Goal: Task Accomplishment & Management: Manage account settings

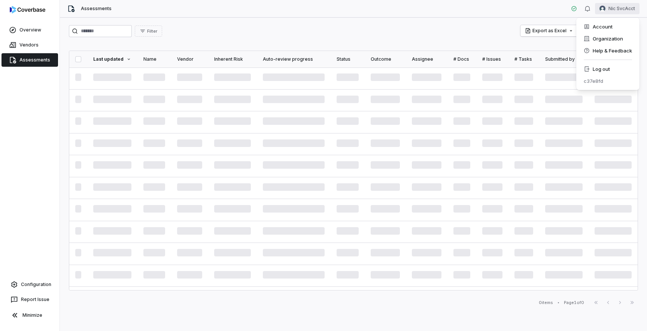
click at [616, 9] on html "Overview Vendors Assessments Configuration Report Issue Minimize Assessments Ni…" at bounding box center [323, 165] width 647 height 331
click at [605, 68] on div "Log out" at bounding box center [607, 69] width 57 height 12
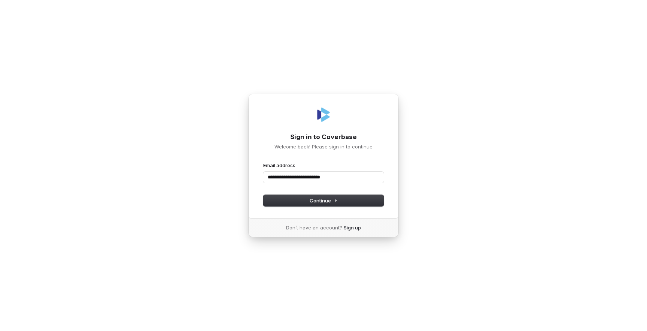
type input "**********"
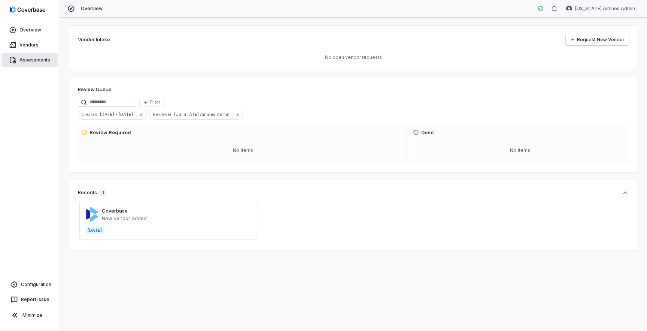
click at [31, 61] on link "Assessments" at bounding box center [29, 59] width 57 height 13
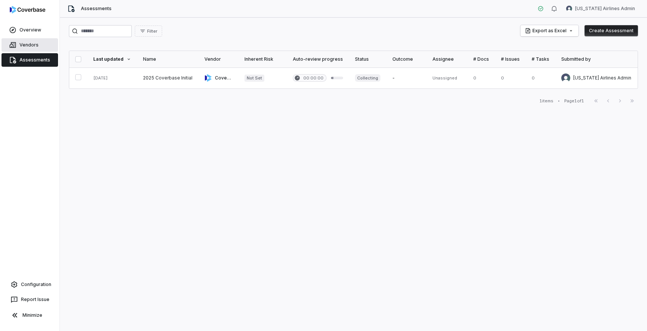
click at [43, 48] on link "Vendors" at bounding box center [29, 44] width 57 height 13
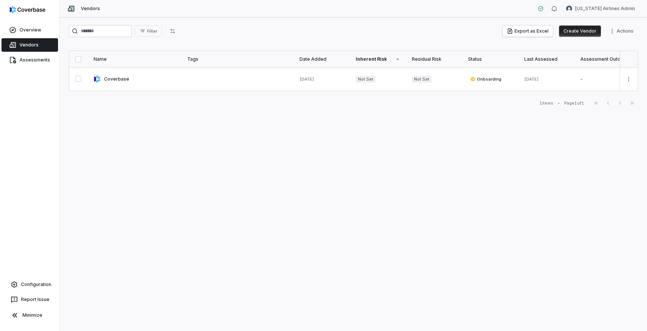
click at [585, 31] on button "Create Vendor" at bounding box center [580, 30] width 42 height 11
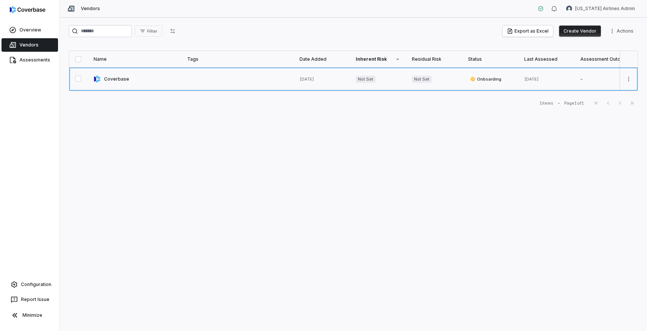
click at [124, 82] on link at bounding box center [135, 78] width 94 height 23
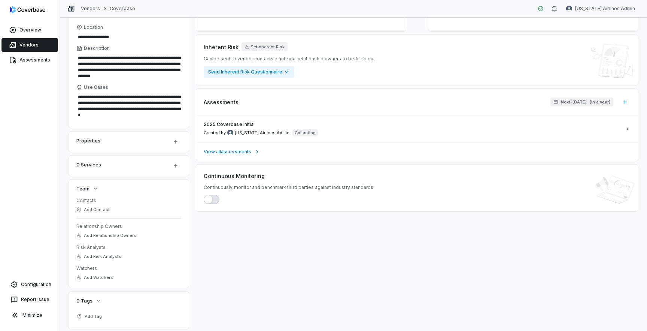
scroll to position [107, 0]
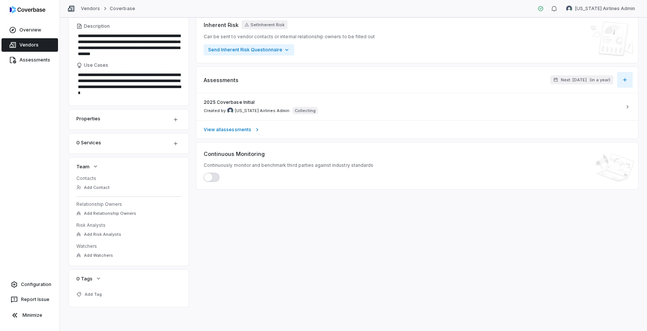
click at [628, 81] on button "button" at bounding box center [625, 80] width 16 height 16
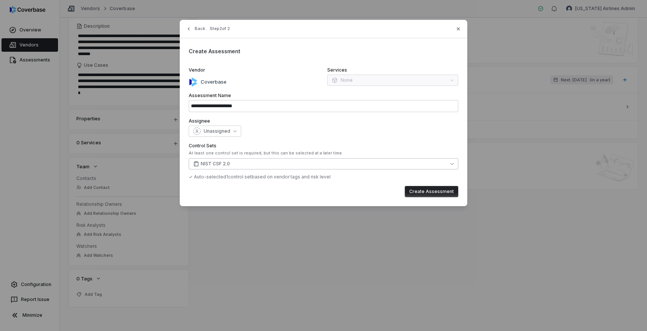
click at [232, 164] on button "NIST CSF 2.0" at bounding box center [324, 163] width 270 height 11
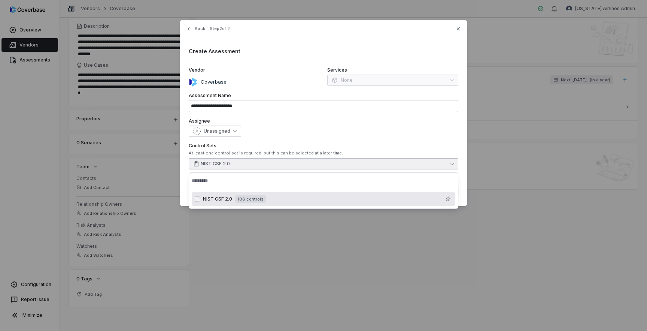
click at [278, 125] on div "Assignee Unassigned" at bounding box center [324, 127] width 270 height 19
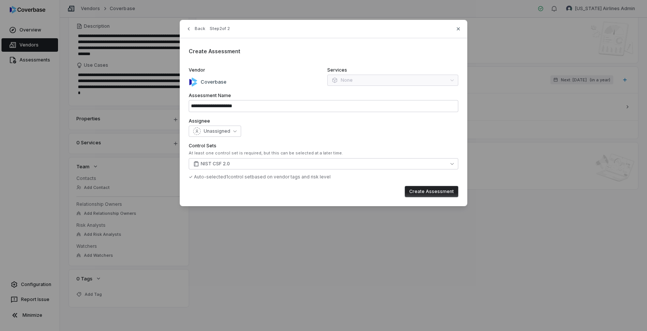
type input "**********"
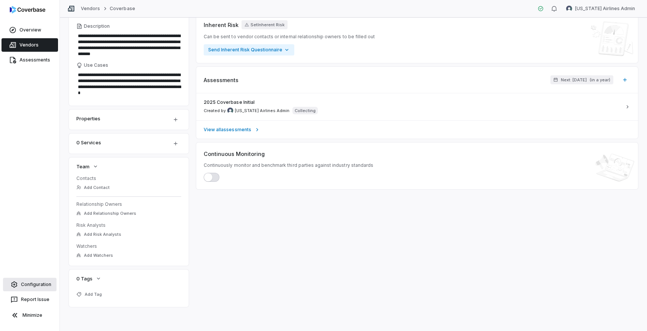
click at [25, 290] on link "Configuration" at bounding box center [30, 284] width 54 height 13
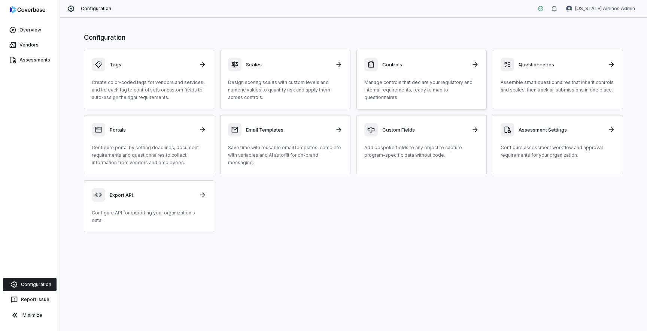
click at [426, 82] on p "Manage controls that declare your regulatory and internal requirements, ready t…" at bounding box center [421, 90] width 115 height 22
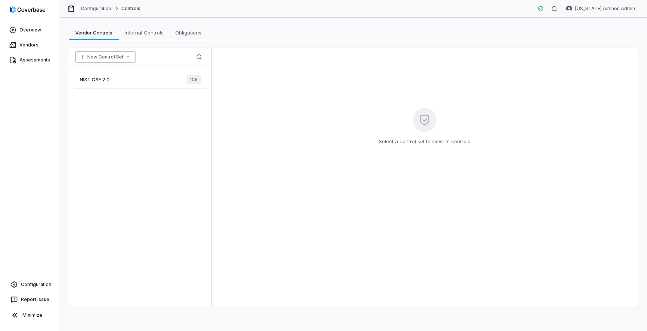
click at [125, 60] on button "New Control Set" at bounding box center [105, 56] width 60 height 11
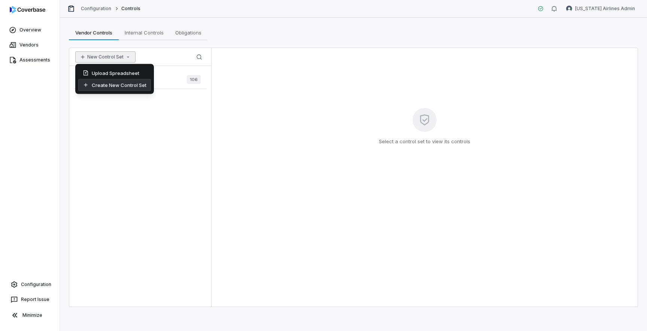
click at [124, 83] on div "Create New Control Set" at bounding box center [114, 85] width 73 height 12
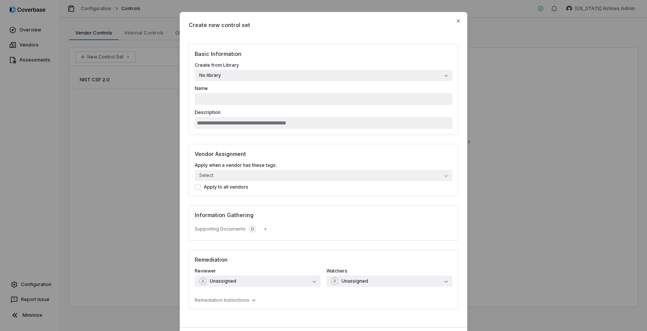
click at [267, 74] on button "No library" at bounding box center [324, 75] width 258 height 11
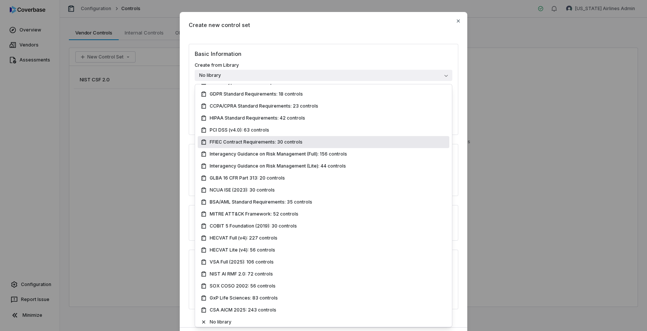
scroll to position [115, 0]
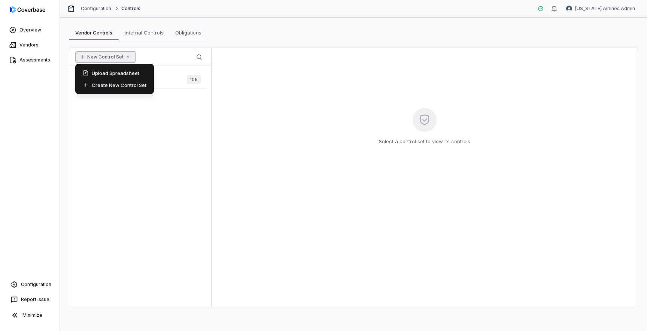
click at [125, 57] on icon "button" at bounding box center [128, 57] width 6 height 6
click at [129, 75] on div "Upload Spreadsheet" at bounding box center [114, 73] width 73 height 12
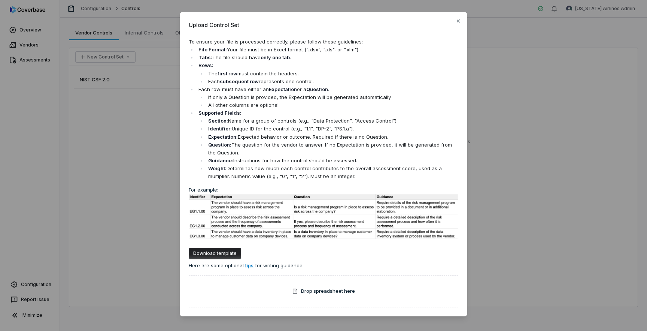
click at [311, 166] on li "Weight: Determines how much each control contributes to the overall assessment …" at bounding box center [332, 172] width 252 height 16
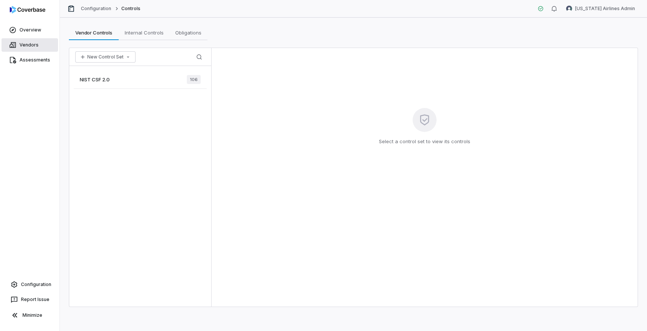
click at [33, 46] on link "Vendors" at bounding box center [29, 44] width 57 height 13
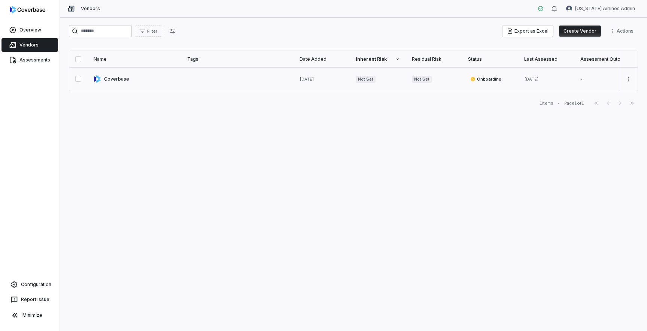
click at [167, 85] on link at bounding box center [135, 78] width 94 height 23
type textarea "*"
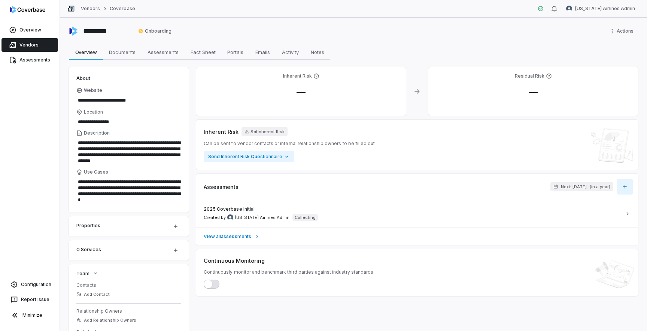
click at [628, 190] on button "button" at bounding box center [625, 187] width 16 height 16
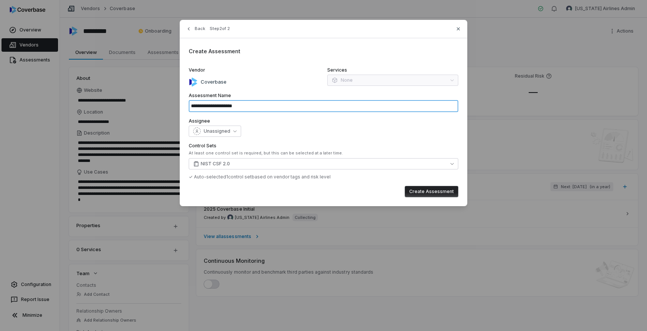
click at [236, 104] on input "**********" at bounding box center [324, 106] width 270 height 12
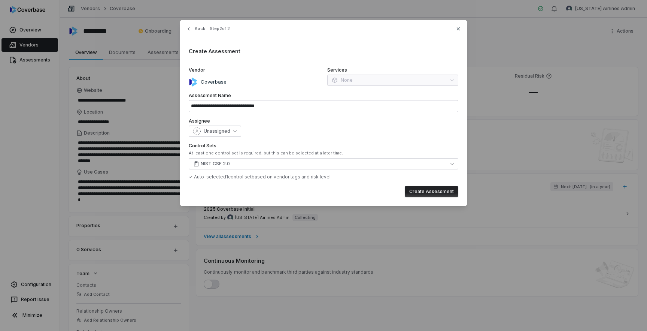
click at [276, 135] on div "Unassigned" at bounding box center [324, 130] width 270 height 11
click at [265, 167] on button "NIST CSF 2.0" at bounding box center [324, 163] width 270 height 11
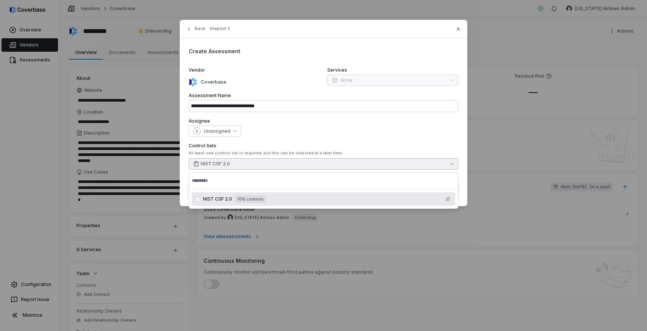
type input "**********"
click at [418, 274] on div "**********" at bounding box center [323, 165] width 647 height 331
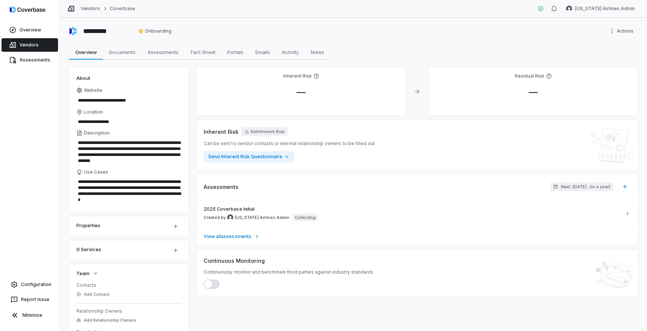
click at [32, 42] on link "Vendors" at bounding box center [29, 44] width 57 height 13
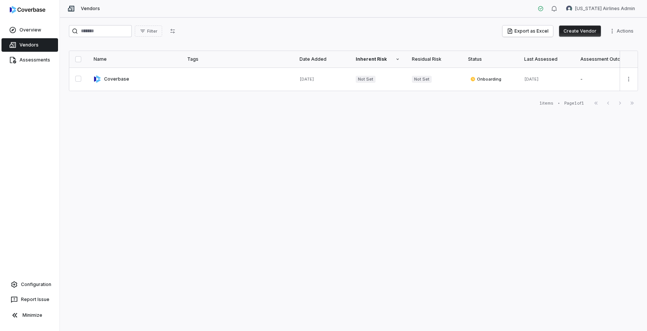
click at [154, 148] on div "Filter Export as Excel Create Vendor Actions Name Tags Date Added Inherent Risk…" at bounding box center [353, 174] width 587 height 313
click at [472, 36] on div "Filter Export as Excel Create Vendor Actions" at bounding box center [353, 31] width 569 height 12
click at [578, 34] on button "Create Vendor" at bounding box center [580, 30] width 42 height 11
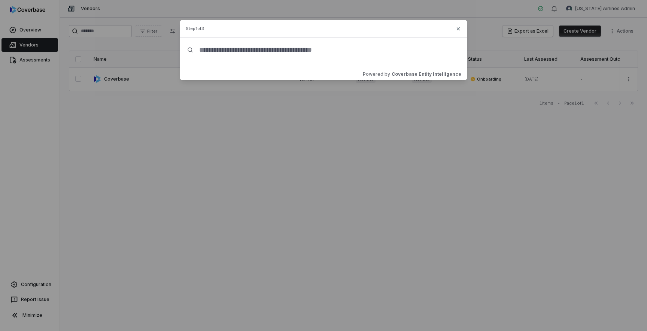
click at [306, 51] on input "text" at bounding box center [326, 50] width 267 height 24
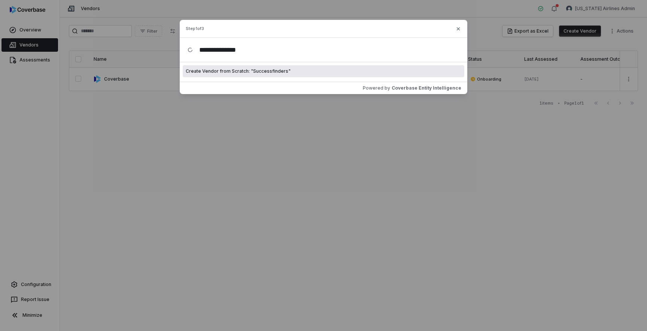
type input "**********"
click at [319, 72] on div "Create Vendor from Scratch: " Successfinders "" at bounding box center [324, 71] width 282 height 12
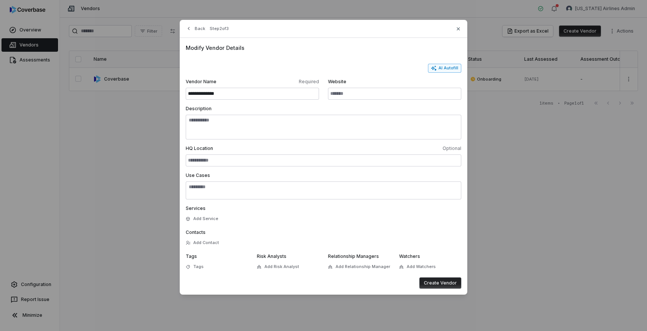
click at [456, 65] on button "AI Autofill" at bounding box center [444, 68] width 33 height 9
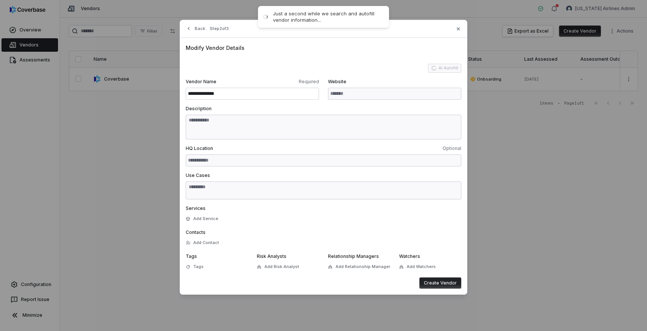
type input "**********"
type textarea "**********"
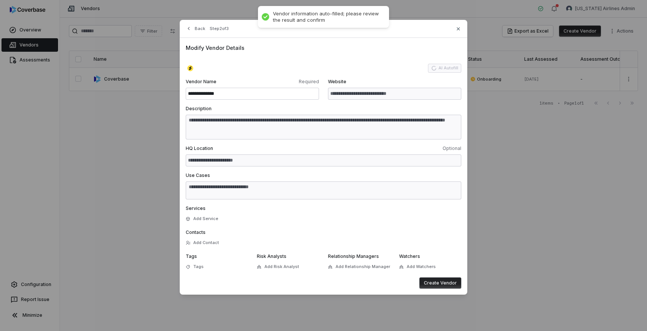
type textarea "**********"
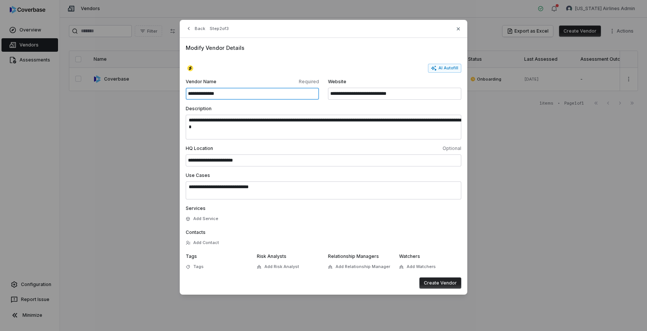
click at [279, 97] on input "**********" at bounding box center [252, 94] width 133 height 12
type input "**********"
click at [275, 265] on span "Add Risk Analyst" at bounding box center [281, 267] width 35 height 6
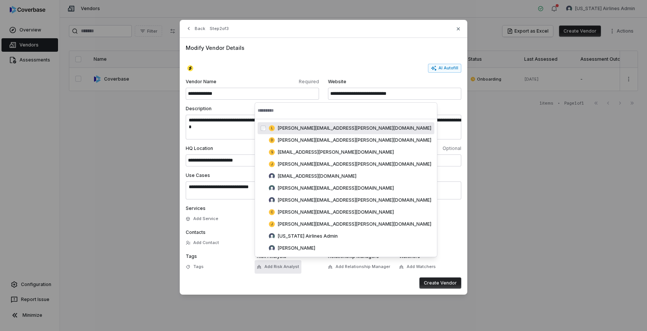
click at [294, 112] on input "text" at bounding box center [346, 110] width 177 height 16
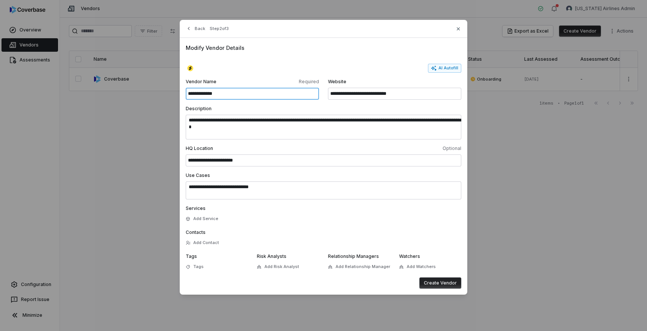
click at [286, 96] on input "**********" at bounding box center [252, 94] width 133 height 12
click at [297, 111] on label "Description" at bounding box center [324, 109] width 276 height 6
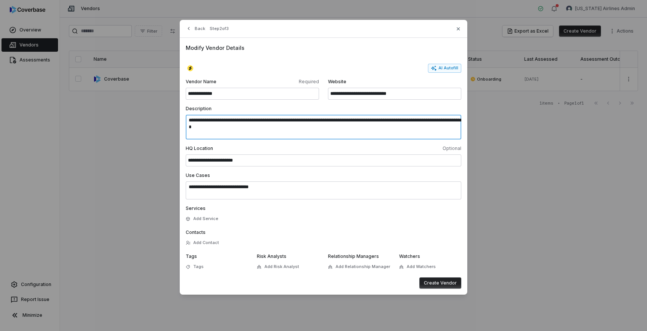
click at [297, 115] on textarea "**********" at bounding box center [324, 127] width 276 height 25
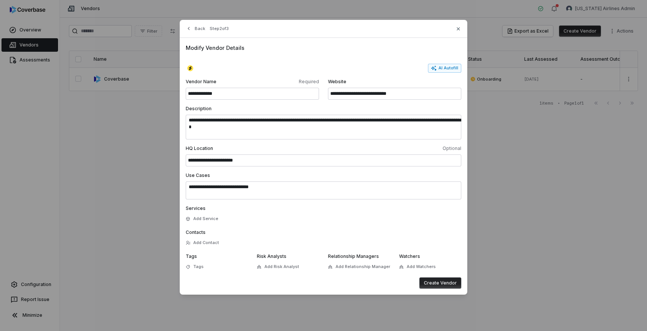
click at [327, 221] on div "Services Add Service" at bounding box center [324, 214] width 276 height 18
click at [288, 270] on button "Add Risk Analyst" at bounding box center [278, 266] width 47 height 13
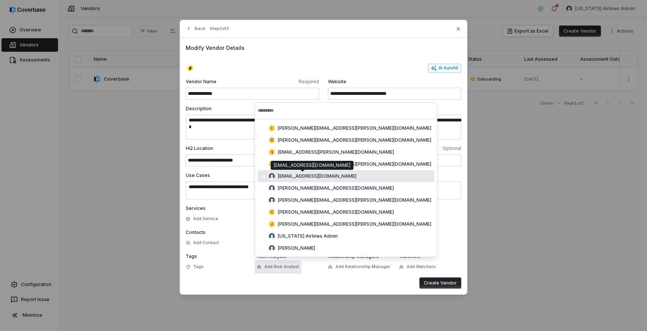
click at [305, 178] on span "[EMAIL_ADDRESS][DOMAIN_NAME]" at bounding box center [317, 176] width 79 height 6
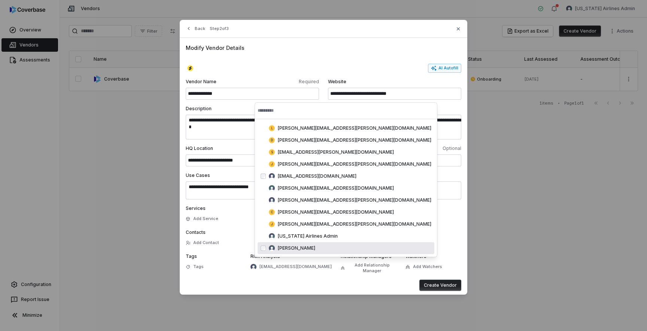
click at [355, 282] on div "Create Vendor" at bounding box center [324, 284] width 276 height 11
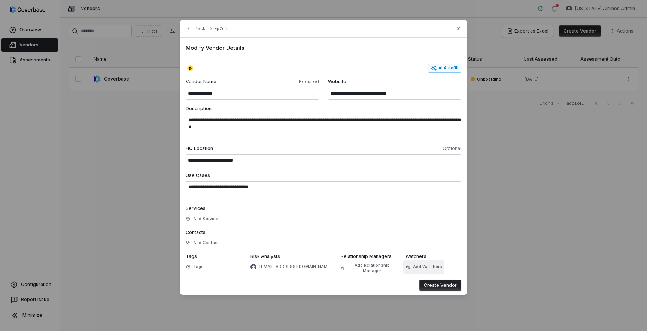
click at [415, 270] on button "Add Watchers" at bounding box center [423, 266] width 41 height 13
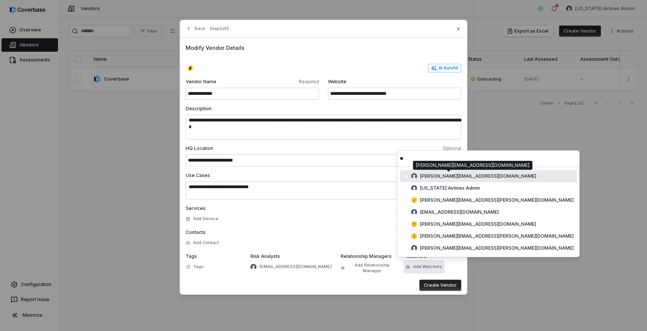
type input "**"
click at [435, 179] on span "[PERSON_NAME][EMAIL_ADDRESS][DOMAIN_NAME]" at bounding box center [478, 176] width 116 height 6
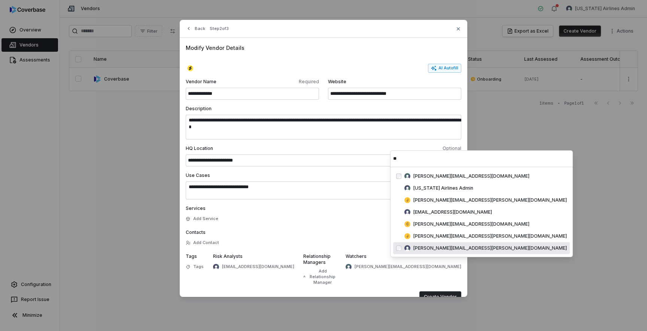
click at [390, 294] on div "**********" at bounding box center [324, 173] width 288 height 270
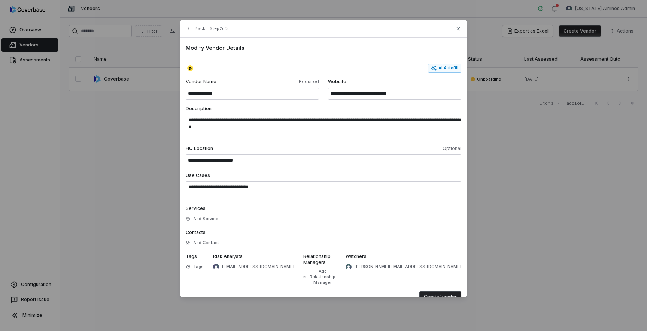
click at [393, 291] on div "**********" at bounding box center [324, 173] width 288 height 270
click at [444, 291] on button "Create Vendor" at bounding box center [441, 296] width 42 height 11
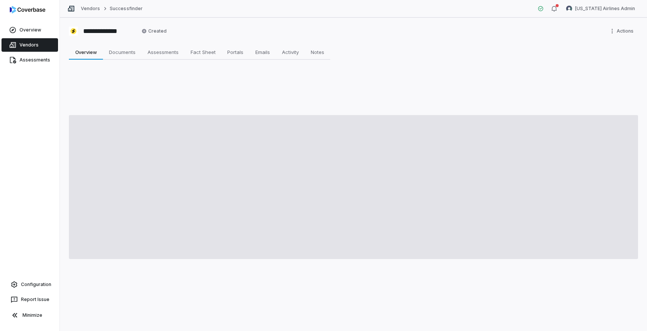
type textarea "*"
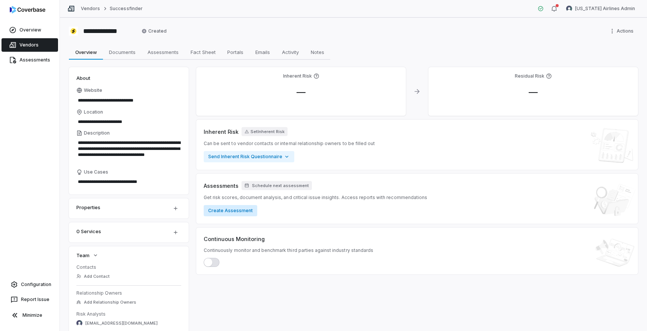
click at [231, 211] on button "Create Assessment" at bounding box center [231, 210] width 54 height 11
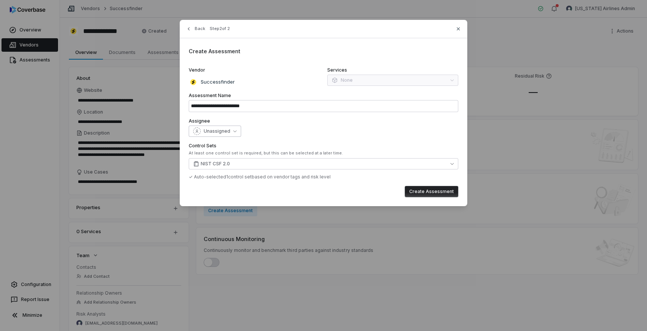
click at [231, 131] on button "Unassigned" at bounding box center [215, 130] width 52 height 11
type input "***"
click at [225, 166] on span "luke.taylor1@alaskaair.com" at bounding box center [244, 166] width 79 height 6
click at [246, 191] on div "Create Assessment" at bounding box center [324, 191] width 270 height 11
click at [419, 194] on button "Create Assessment" at bounding box center [432, 191] width 54 height 11
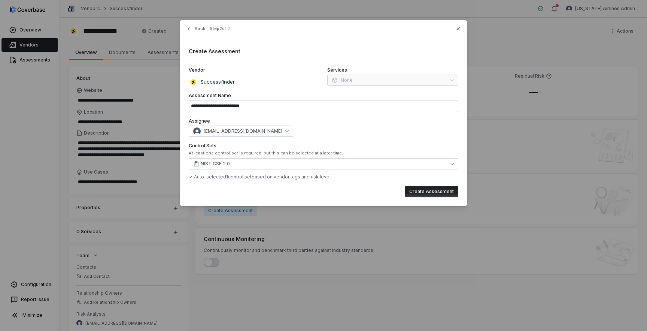
type input "**********"
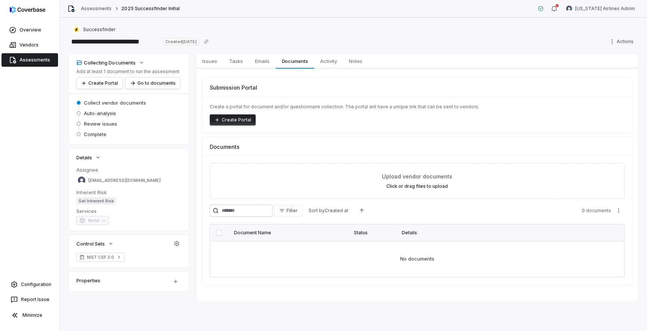
click at [190, 128] on div "Collecting Documents Add at least 1 document to run the assessment Create Porta…" at bounding box center [353, 178] width 569 height 248
click at [31, 42] on link "Vendors" at bounding box center [29, 44] width 57 height 13
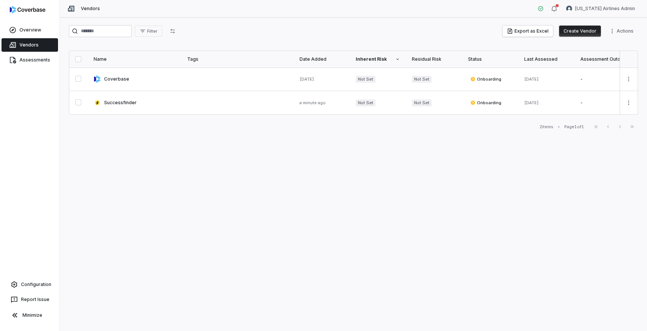
click at [233, 171] on div "Filter Export as Excel Create Vendor Actions Name Tags Date Added Inherent Risk…" at bounding box center [353, 174] width 587 height 313
click at [166, 185] on div "Filter Export as Excel Create Vendor Actions Name Tags Date Added Inherent Risk…" at bounding box center [353, 174] width 587 height 313
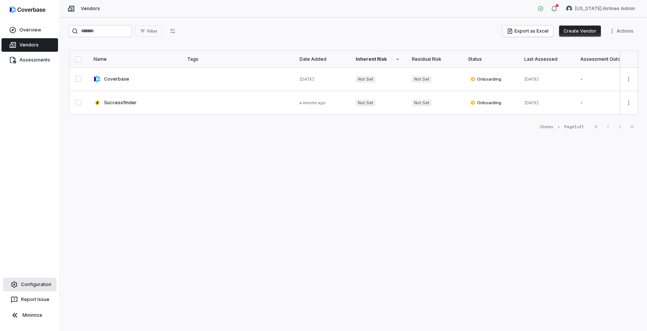
click at [40, 284] on link "Configuration" at bounding box center [30, 284] width 54 height 13
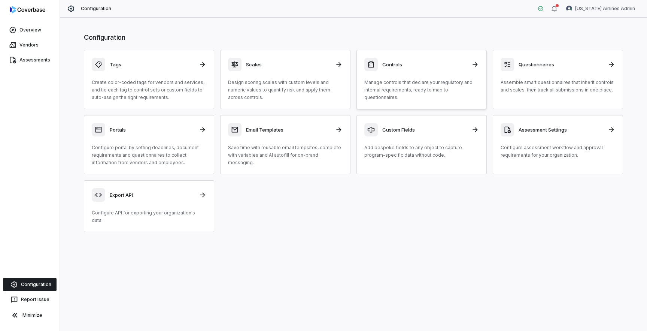
click at [436, 82] on p "Manage controls that declare your regulatory and internal requirements, ready t…" at bounding box center [421, 90] width 115 height 22
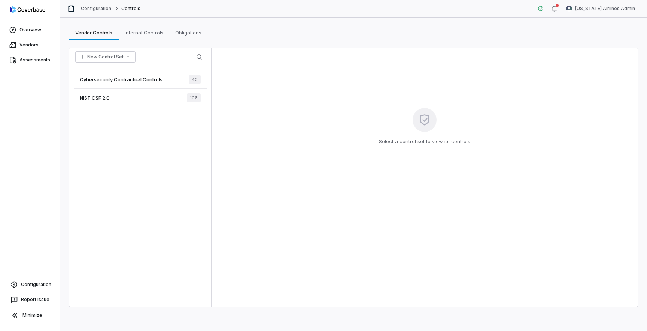
click at [168, 79] on div "Cybersecurity Contractual Controls 40" at bounding box center [140, 79] width 133 height 18
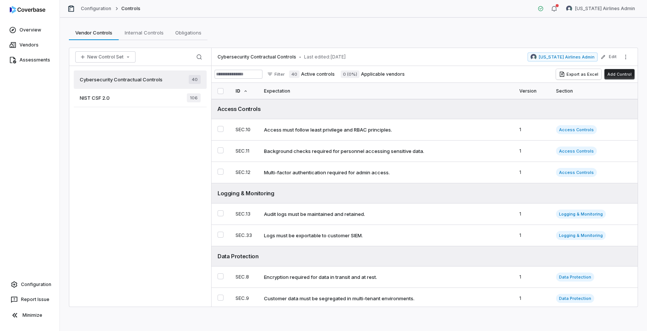
click at [169, 146] on div "Cybersecurity Contractual Controls 40 NIST CSF 2.0 106" at bounding box center [140, 186] width 142 height 240
click at [30, 51] on link "Vendors" at bounding box center [29, 44] width 57 height 13
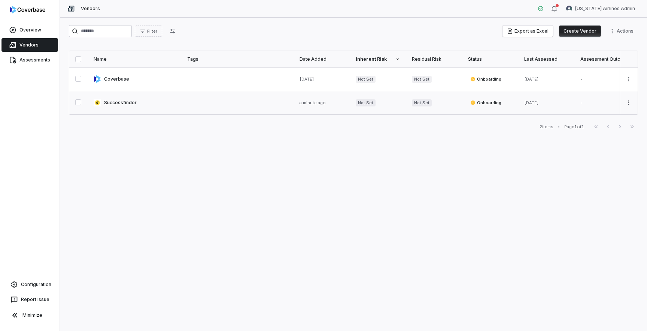
click at [129, 105] on link at bounding box center [135, 102] width 94 height 23
type textarea "*"
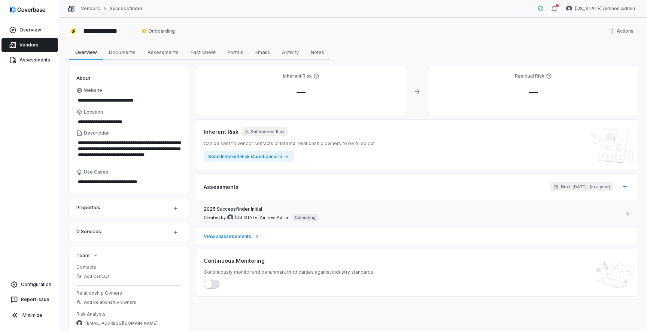
click at [248, 211] on span "2025 Successfinder Initial" at bounding box center [233, 209] width 58 height 6
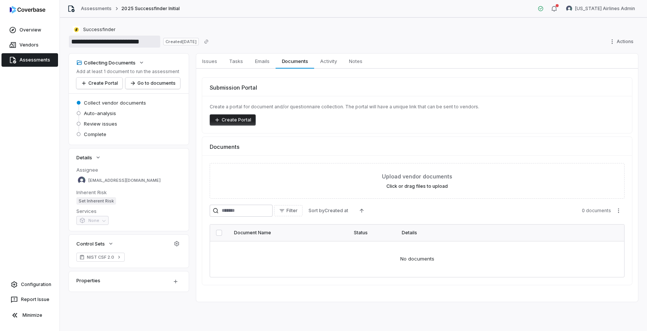
click at [142, 44] on input "**********" at bounding box center [114, 42] width 91 height 12
type input "**********"
click at [283, 40] on div "**********" at bounding box center [353, 42] width 569 height 12
click at [108, 10] on link "Assessments" at bounding box center [96, 9] width 31 height 6
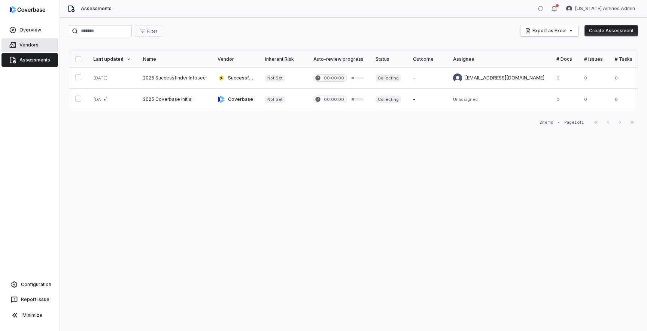
click at [23, 45] on link "Vendors" at bounding box center [29, 44] width 57 height 13
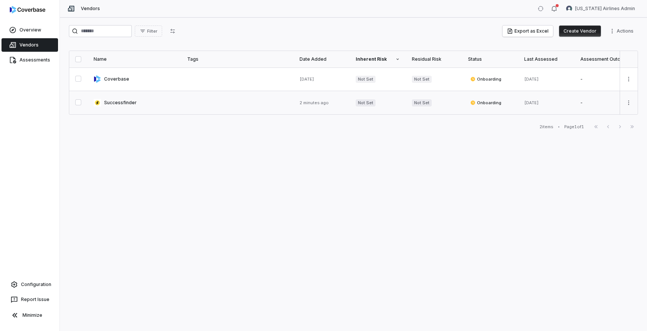
click at [130, 107] on link at bounding box center [135, 102] width 94 height 23
type textarea "*"
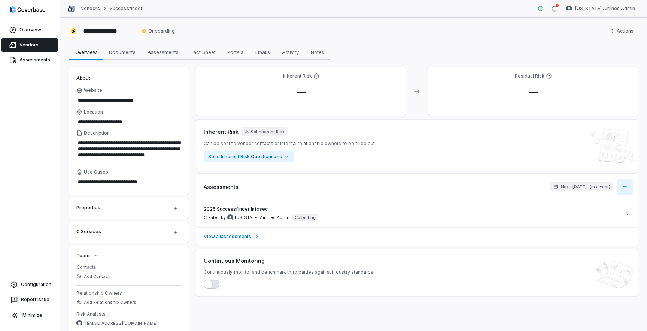
click at [624, 190] on button "button" at bounding box center [625, 187] width 16 height 16
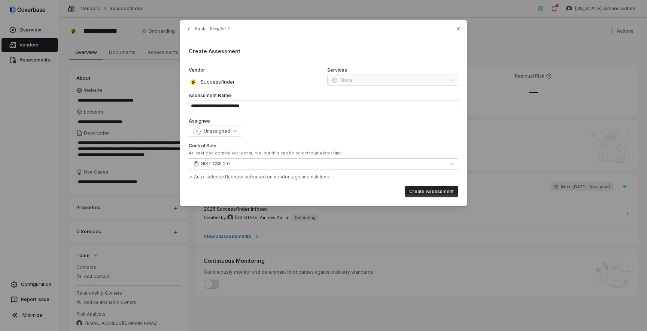
click at [222, 165] on span "NIST CSF 2.0" at bounding box center [215, 164] width 29 height 6
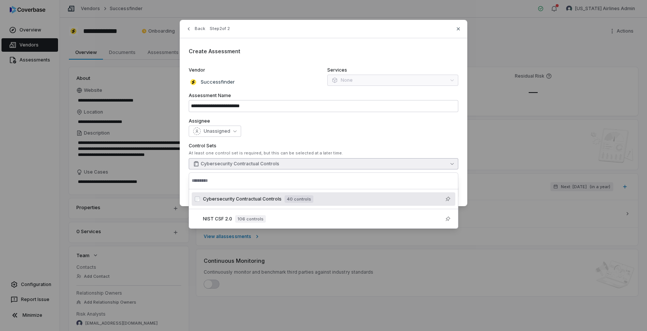
click at [336, 137] on div "**********" at bounding box center [324, 113] width 288 height 186
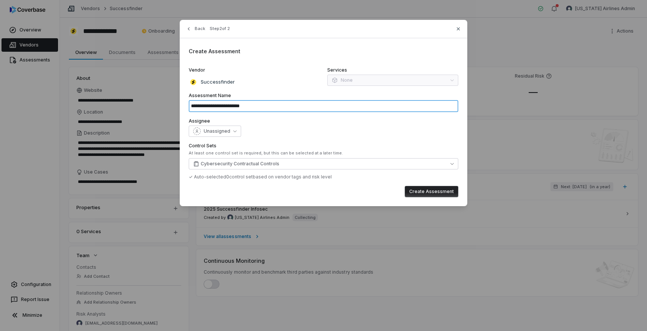
click at [246, 105] on input "**********" at bounding box center [324, 106] width 270 height 12
type input "**********"
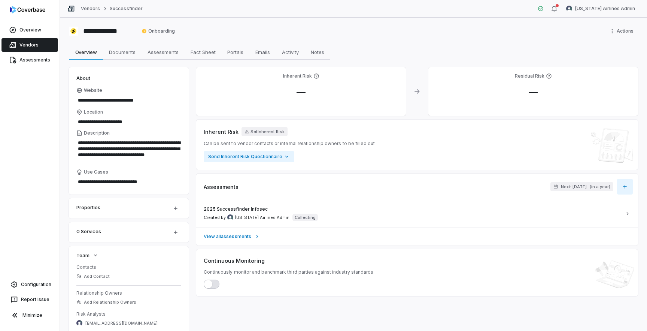
click at [625, 187] on icon "button" at bounding box center [624, 186] width 3 height 3
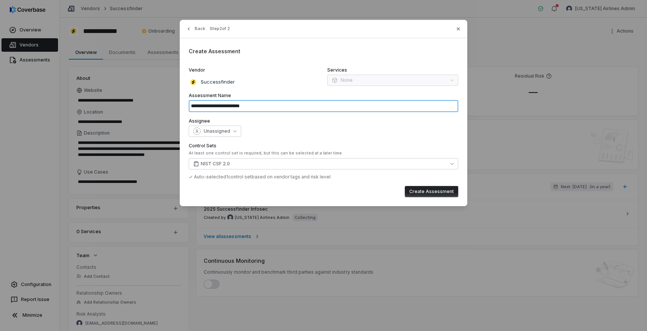
click at [245, 106] on input "**********" at bounding box center [324, 106] width 270 height 12
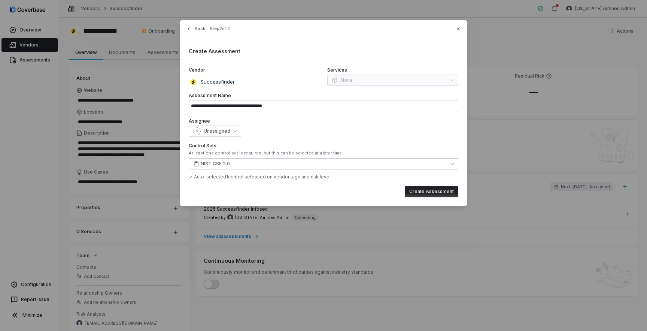
click at [228, 167] on button "NIST CSF 2.0" at bounding box center [324, 163] width 270 height 11
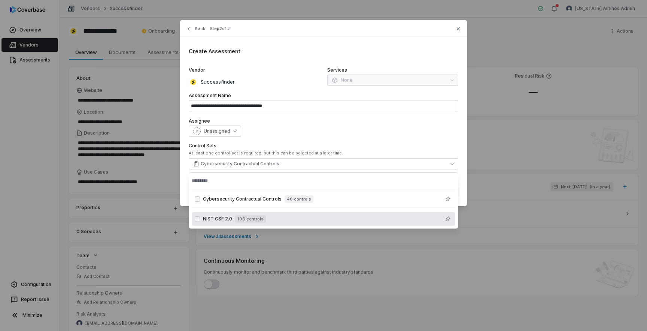
click at [366, 143] on label "Control Sets" at bounding box center [324, 146] width 270 height 6
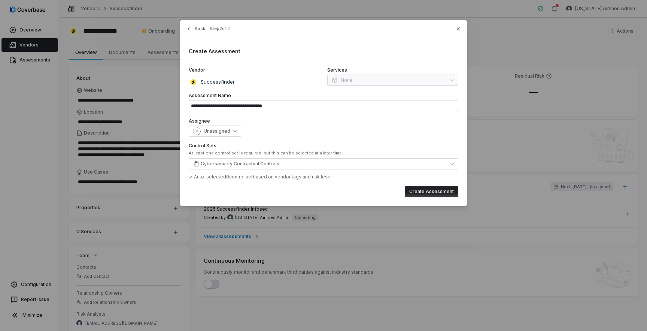
click at [238, 156] on div "Control Sets At least one control set is required, but this can be selected at …" at bounding box center [324, 161] width 270 height 37
click at [460, 29] on icon "button" at bounding box center [458, 29] width 6 height 6
type input "**********"
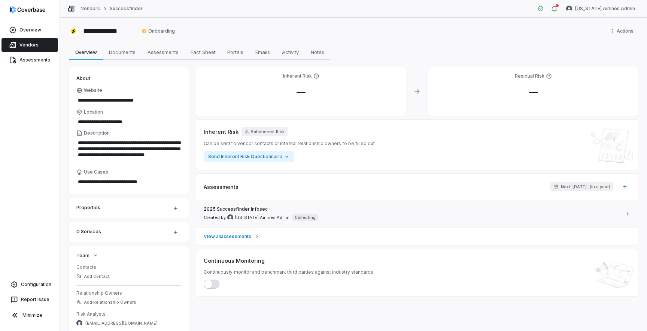
click at [326, 214] on div "2025 Successfinder Infosec Created by Alaska Airlines Admin Collecting" at bounding box center [413, 213] width 418 height 15
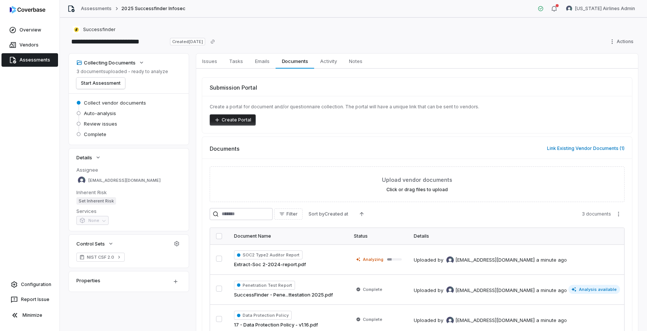
scroll to position [44, 0]
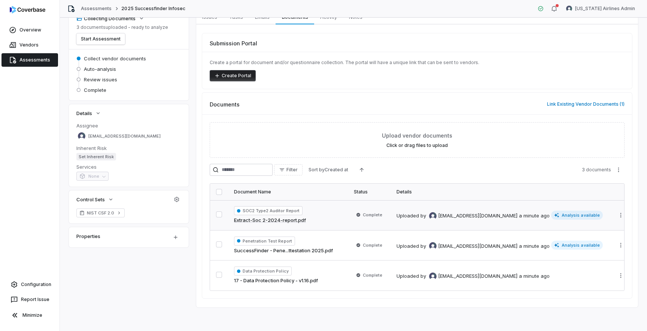
click at [332, 220] on div "SOC2 Type2 Auditor Report Extract-Soc 2-2024-report.pdf" at bounding box center [288, 215] width 108 height 18
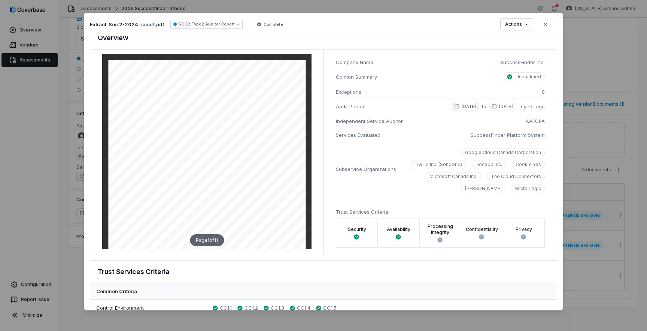
scroll to position [6, 0]
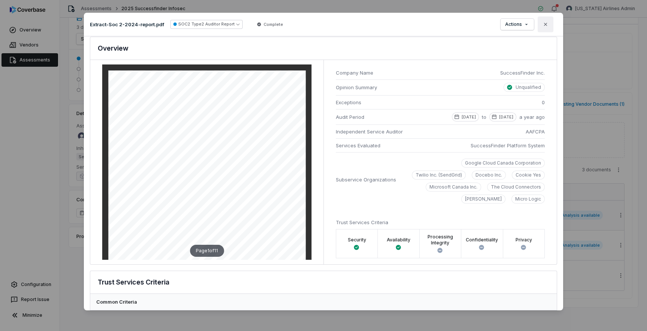
click at [548, 27] on icon "button" at bounding box center [546, 24] width 6 height 6
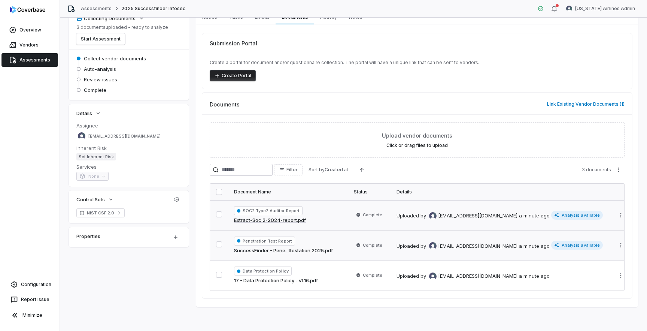
click at [375, 248] on span "Complete" at bounding box center [369, 244] width 31 height 7
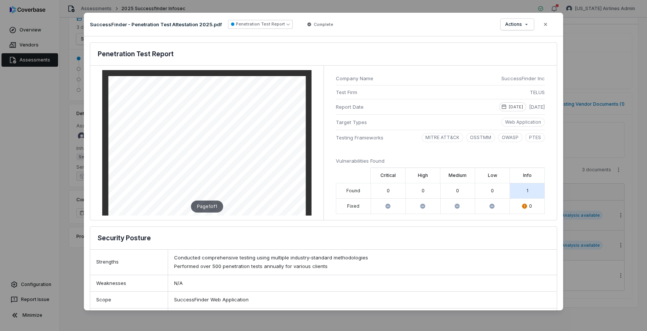
click at [598, 290] on div "Document Preview SuccessFinder - Penetration Test Attestation 2025.pdf Penetrat…" at bounding box center [323, 165] width 647 height 331
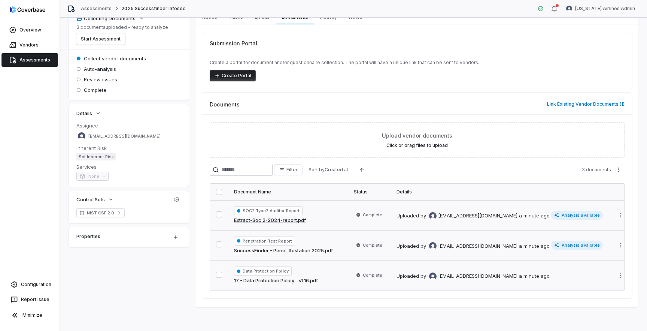
click at [333, 277] on div "Data Protection Policy 17 - Data Protection Policy - v1.16.pdf" at bounding box center [288, 275] width 108 height 18
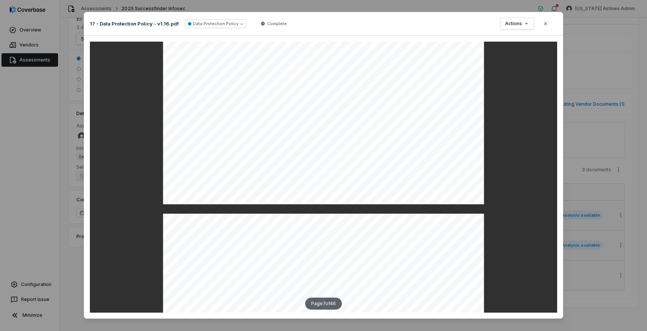
scroll to position [2818, 0]
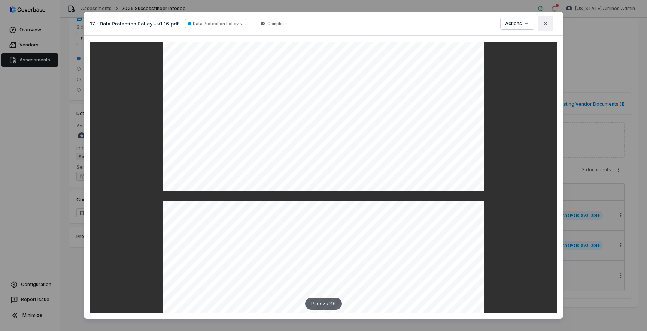
click at [547, 25] on icon "button" at bounding box center [546, 24] width 6 height 6
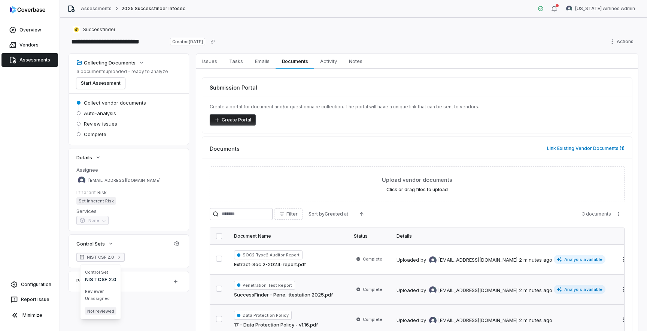
click at [102, 259] on span "NIST CSF 2.0" at bounding box center [100, 257] width 27 height 6
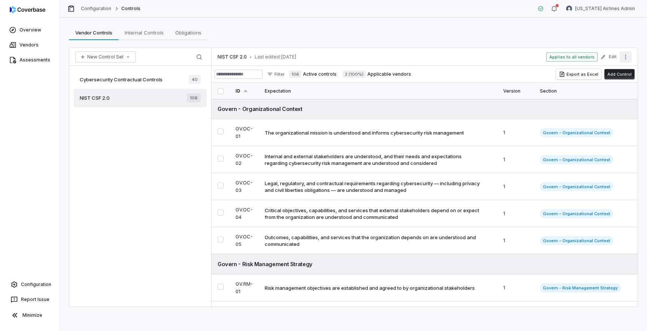
click at [625, 58] on icon "More actions" at bounding box center [626, 57] width 6 height 6
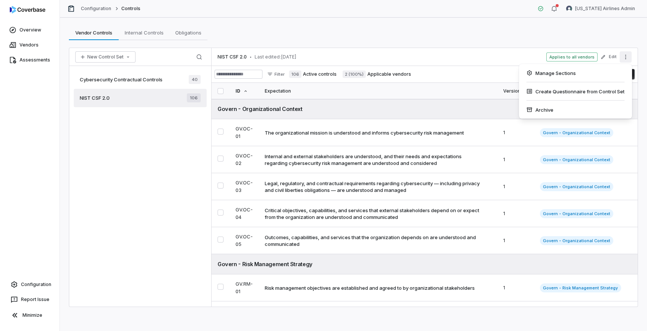
click at [507, 42] on div "Vendor Controls Vendor Controls Internal Controls Internal Controls Obligations…" at bounding box center [353, 174] width 587 height 313
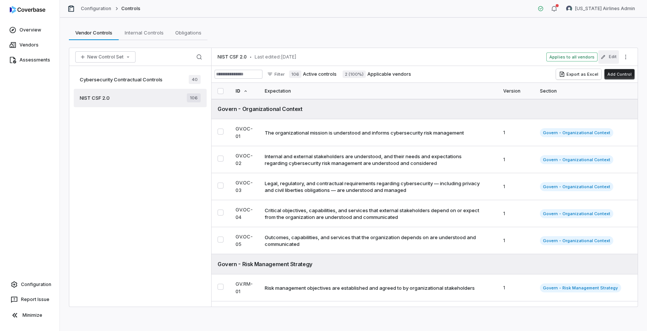
click at [608, 56] on button "Edit" at bounding box center [609, 56] width 21 height 13
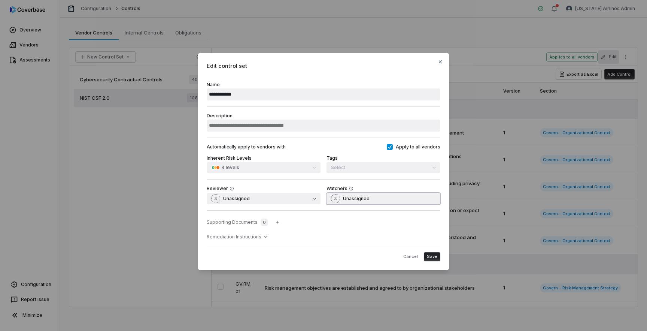
click at [352, 199] on span "Unassigned" at bounding box center [356, 199] width 27 height 6
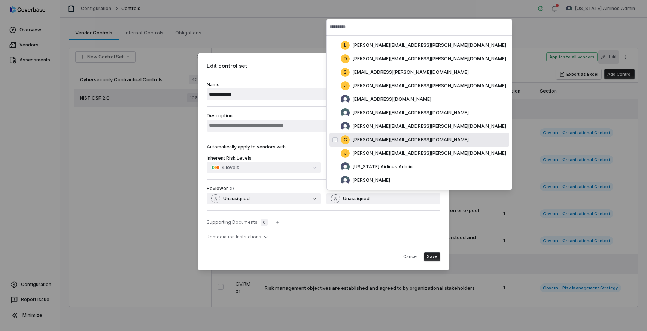
click at [224, 257] on div "Cancel Save" at bounding box center [324, 253] width 234 height 15
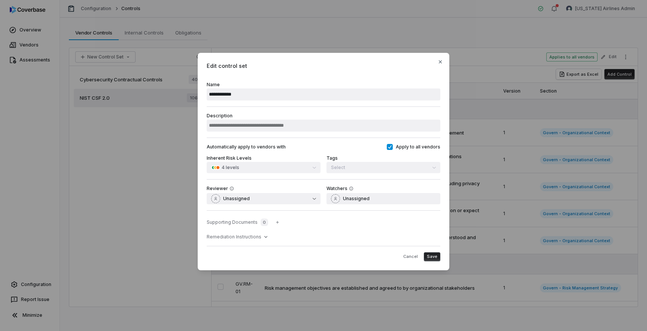
click at [151, 220] on div "**********" at bounding box center [323, 165] width 647 height 249
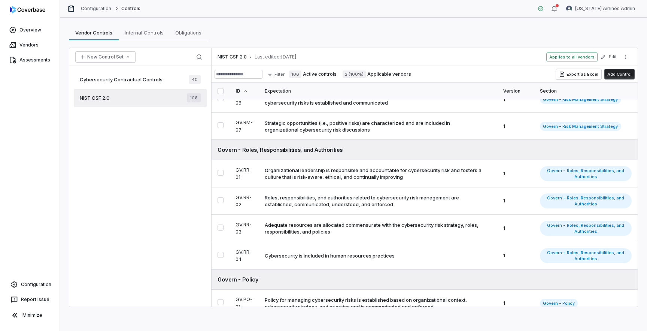
scroll to position [288, 0]
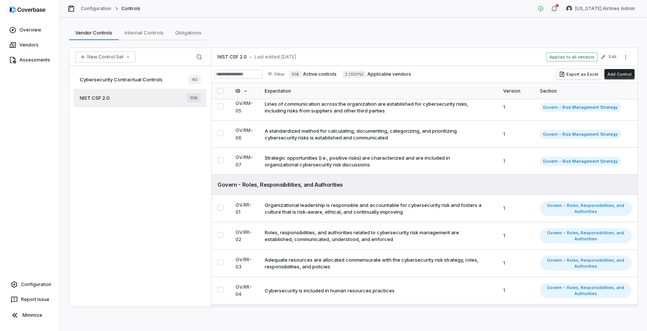
click at [157, 92] on div "NIST CSF 2.0 106" at bounding box center [140, 98] width 133 height 18
click at [615, 54] on button "Edit" at bounding box center [609, 56] width 21 height 13
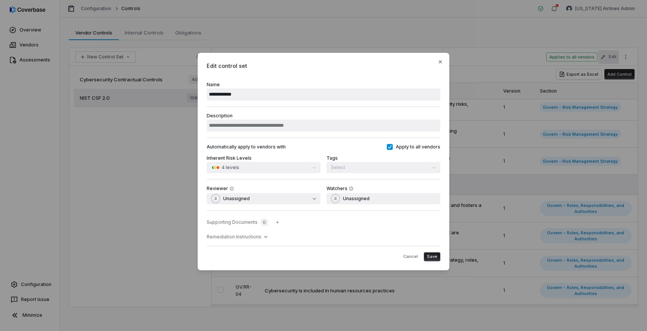
click at [151, 151] on div "**********" at bounding box center [323, 165] width 647 height 249
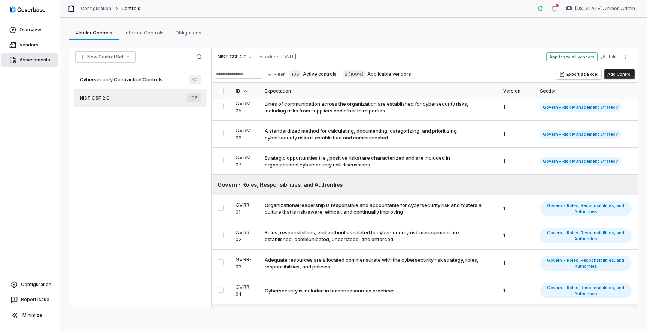
click at [36, 60] on link "Assessments" at bounding box center [29, 59] width 57 height 13
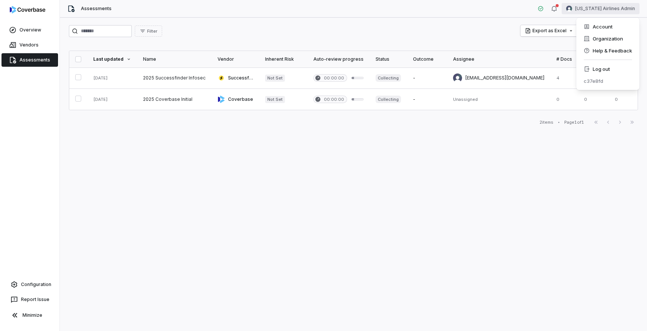
click at [587, 13] on html "Overview Vendors Assessments Configuration Report Issue Minimize Assessments Al…" at bounding box center [323, 165] width 647 height 331
click at [605, 71] on div "Log out" at bounding box center [607, 69] width 57 height 12
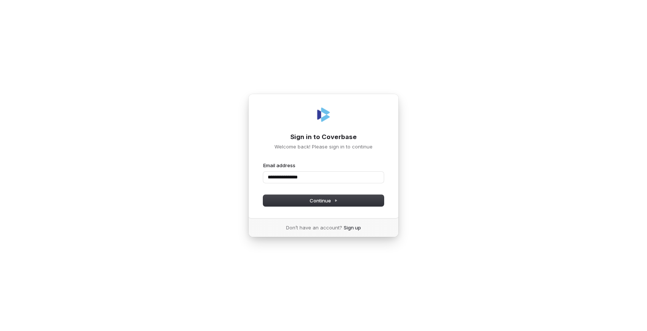
type input "**********"
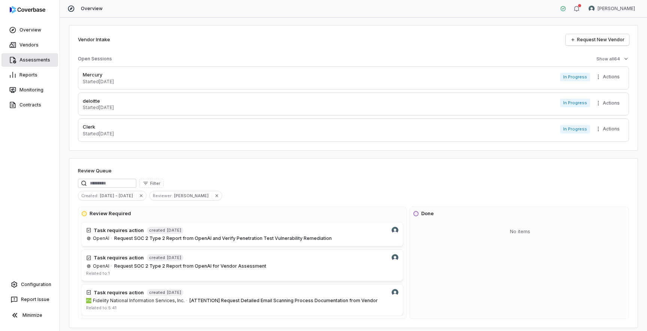
click at [37, 59] on link "Assessments" at bounding box center [29, 59] width 57 height 13
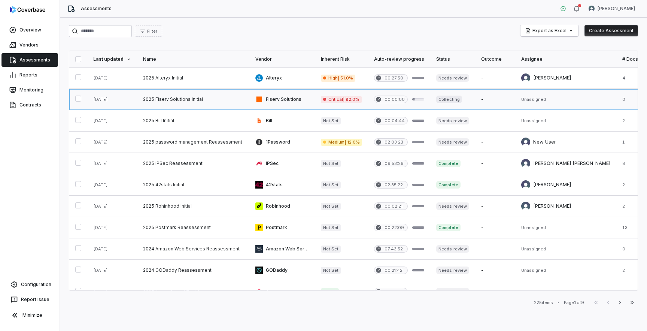
click at [166, 97] on link at bounding box center [193, 99] width 112 height 21
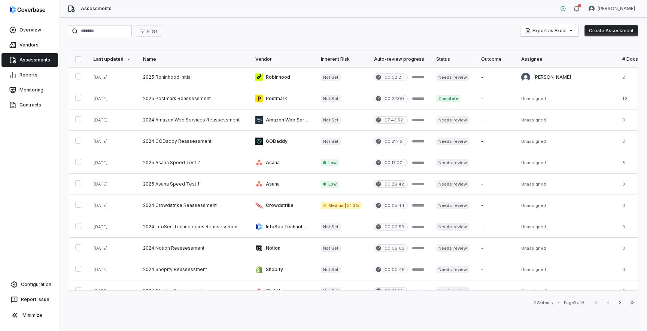
scroll to position [191, 0]
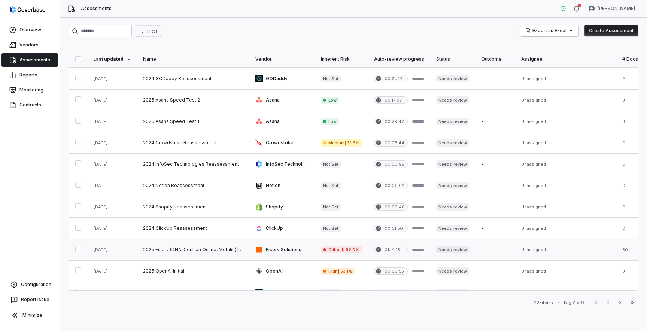
click at [280, 255] on link at bounding box center [282, 249] width 66 height 21
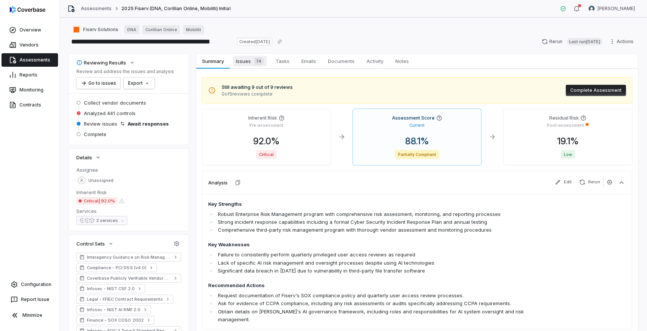
click at [248, 61] on span "Issues 74" at bounding box center [250, 61] width 34 height 10
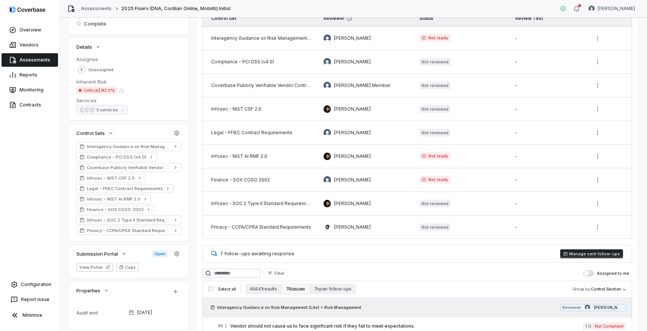
scroll to position [116, 0]
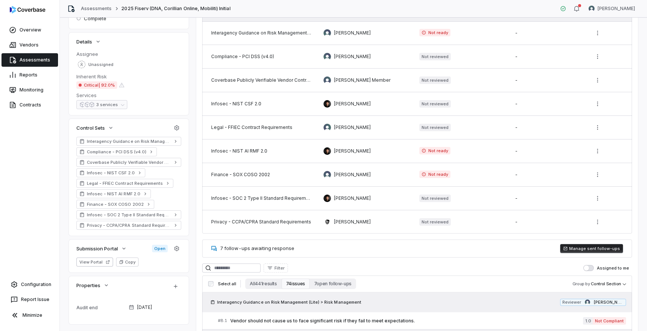
click at [591, 267] on button "Assigned to me" at bounding box center [589, 268] width 10 height 6
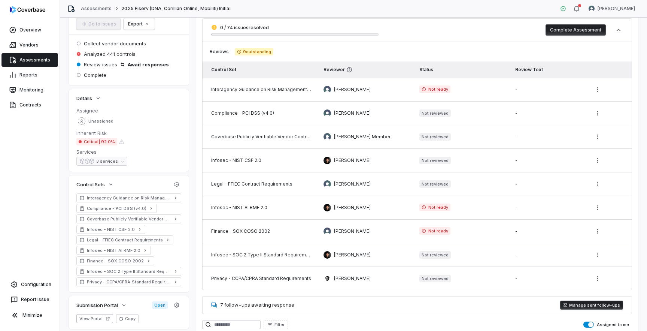
scroll to position [43, 0]
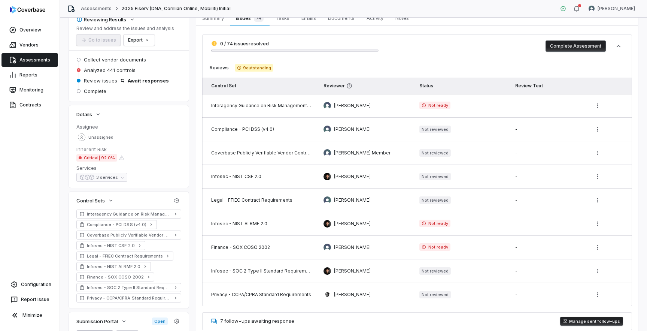
click at [595, 155] on html "**********" at bounding box center [323, 165] width 647 height 331
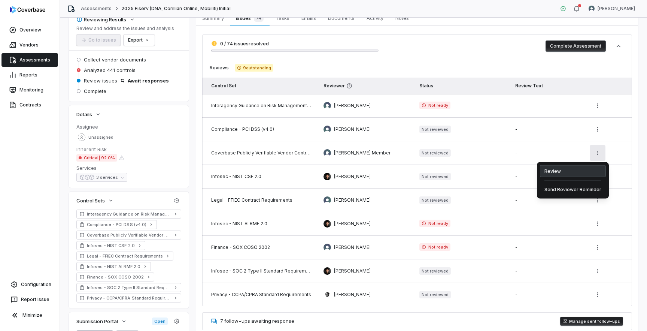
click at [556, 170] on div "Review" at bounding box center [573, 171] width 66 height 12
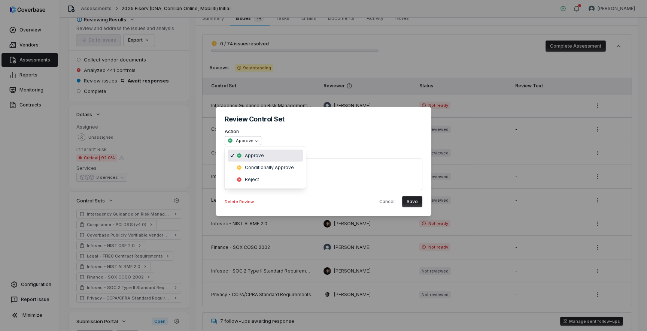
click at [251, 143] on div "**********" at bounding box center [323, 165] width 647 height 141
click at [389, 202] on div "**********" at bounding box center [323, 165] width 647 height 141
click at [385, 203] on button "Cancel" at bounding box center [387, 201] width 24 height 11
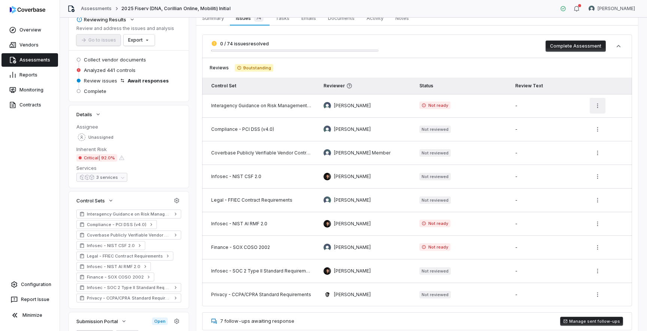
click at [599, 105] on html "**********" at bounding box center [323, 165] width 647 height 331
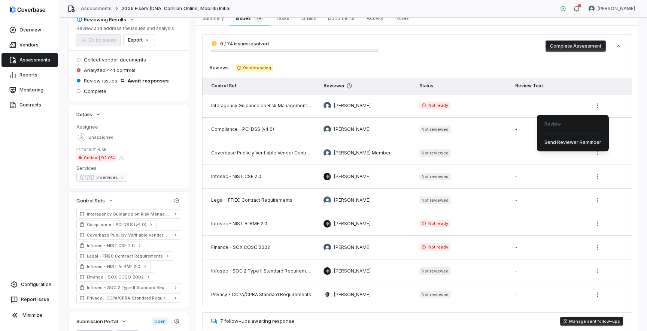
click at [502, 69] on html "**********" at bounding box center [323, 165] width 647 height 331
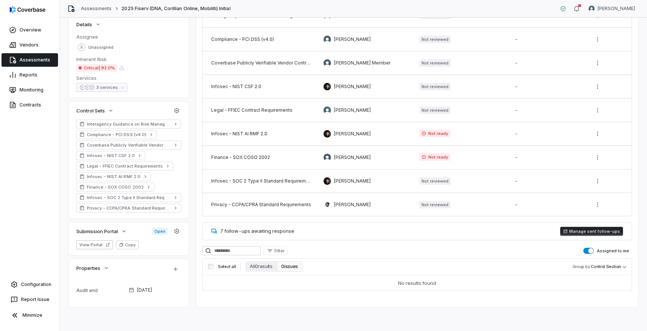
scroll to position [0, 0]
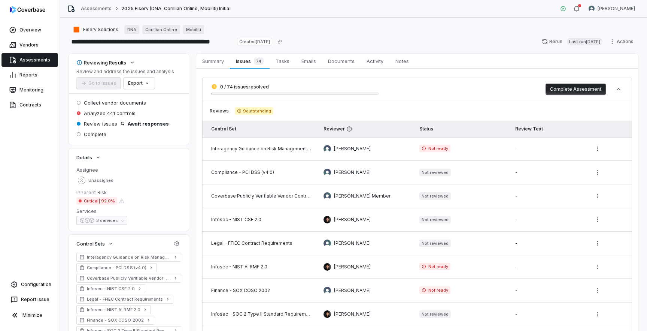
click at [588, 89] on button "Complete Assessment" at bounding box center [576, 89] width 60 height 11
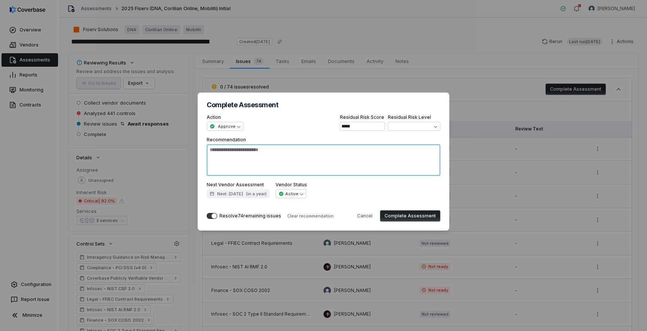
click at [273, 162] on textarea "Recommendation" at bounding box center [324, 159] width 234 height 31
click at [369, 216] on button "Cancel" at bounding box center [365, 215] width 24 height 11
type textarea "*"
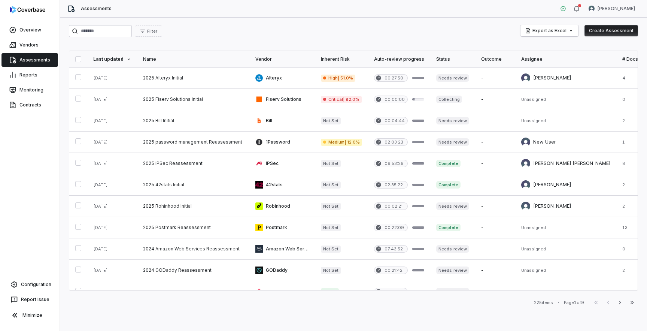
click at [616, 14] on div "Assessments Zi Chong Kao" at bounding box center [353, 9] width 587 height 18
click at [617, 11] on html "Overview Vendors Assessments Reports Monitoring Contracts Configuration Report …" at bounding box center [323, 165] width 647 height 331
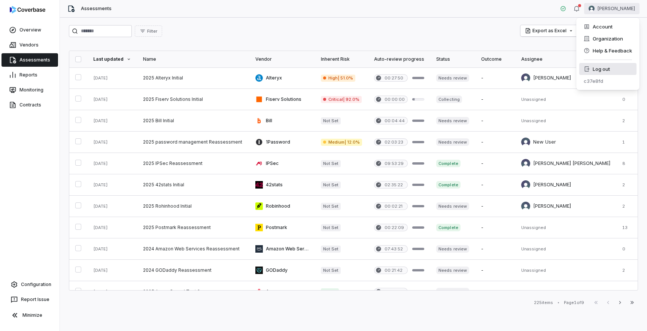
click at [597, 73] on div "Log out" at bounding box center [607, 69] width 57 height 12
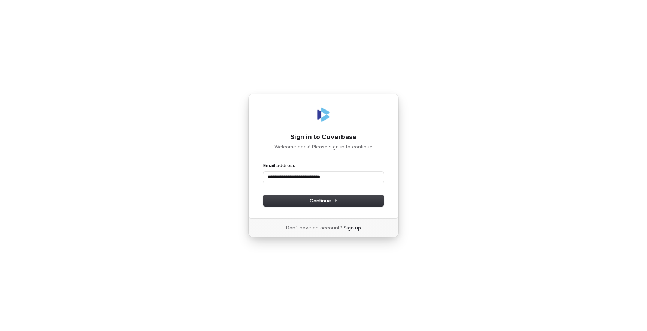
type input "**********"
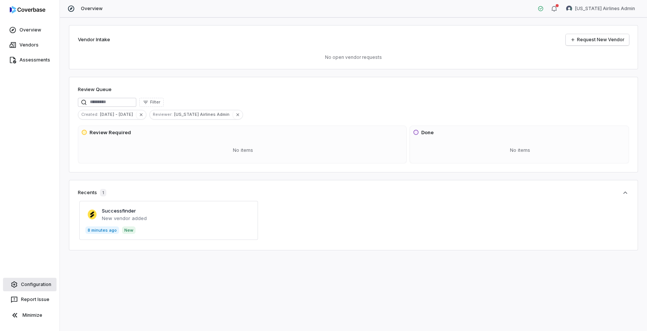
click at [38, 288] on link "Configuration" at bounding box center [30, 284] width 54 height 13
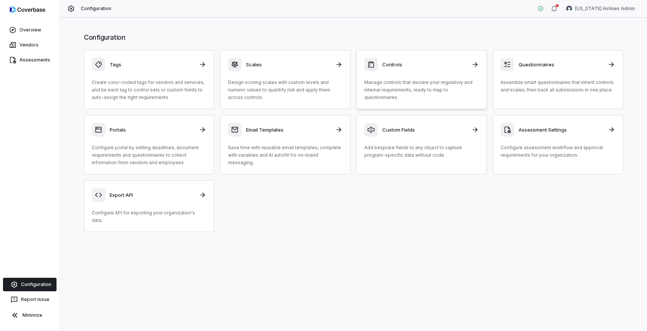
click at [429, 76] on div "Controls Manage controls that declare your regulatory and internal requirements…" at bounding box center [421, 79] width 115 height 43
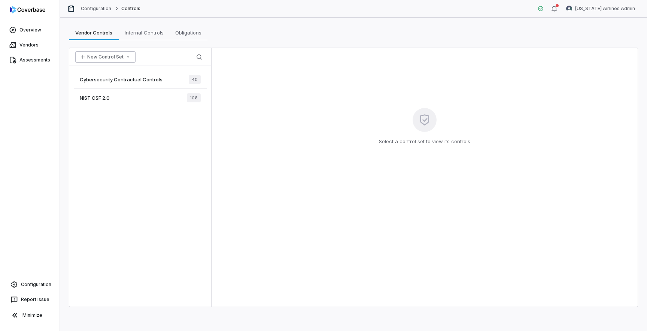
click at [116, 55] on button "New Control Set" at bounding box center [105, 56] width 60 height 11
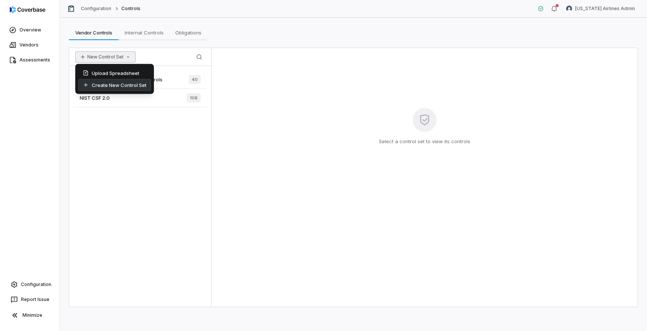
click at [113, 86] on div "Create New Control Set" at bounding box center [114, 85] width 73 height 12
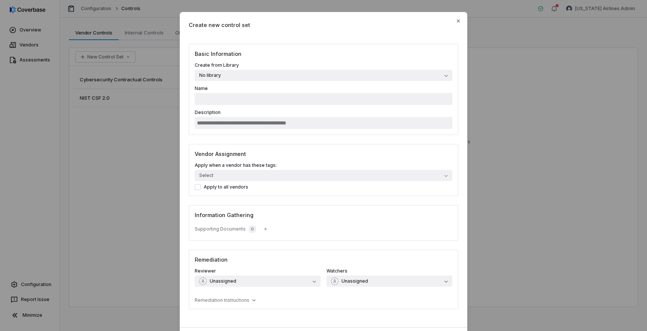
click at [276, 72] on button "No library" at bounding box center [324, 75] width 258 height 11
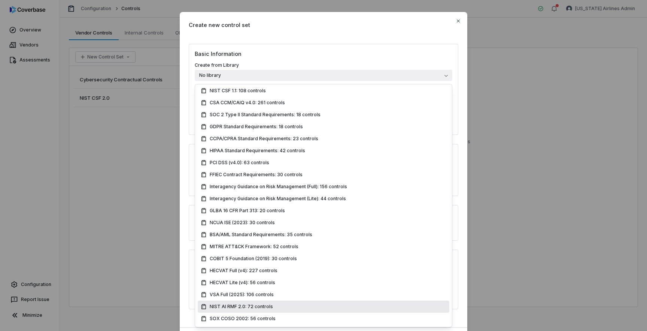
scroll to position [76, 0]
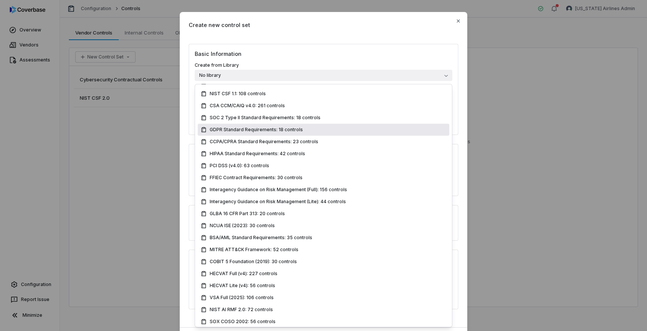
click at [243, 128] on span "GDPR Standard Requirements: 18 controls" at bounding box center [256, 130] width 93 height 6
type input "**********"
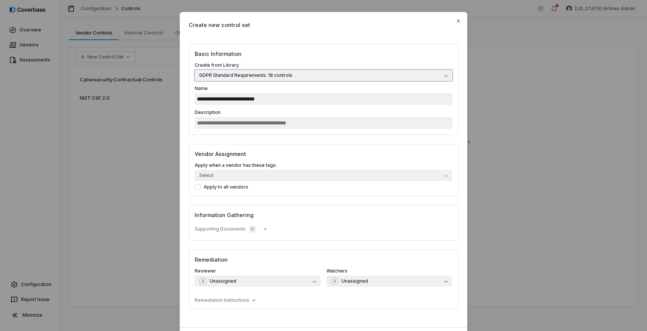
scroll to position [40, 0]
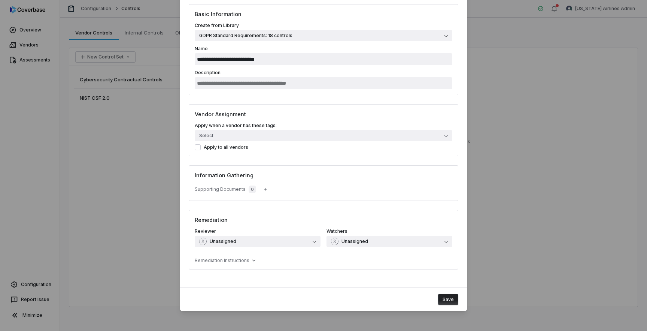
click at [451, 300] on button "Save" at bounding box center [448, 299] width 20 height 11
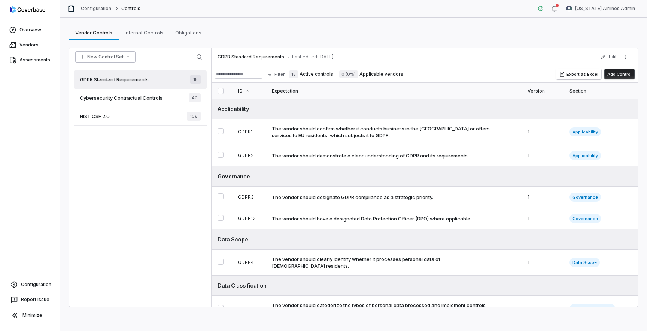
click at [123, 61] on button "New Control Set" at bounding box center [105, 56] width 60 height 11
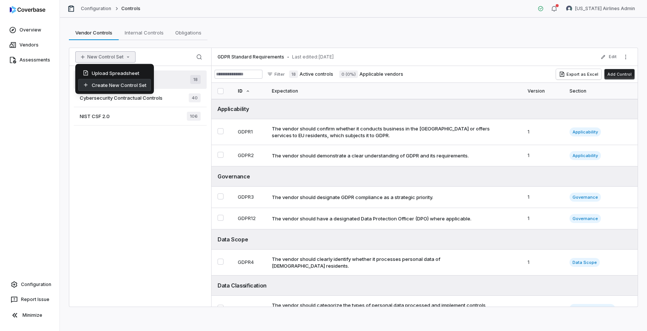
click at [134, 84] on div "Create New Control Set" at bounding box center [114, 85] width 73 height 12
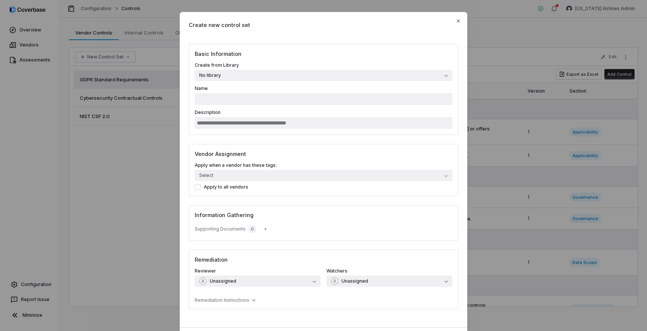
click at [223, 75] on button "No library" at bounding box center [324, 75] width 258 height 11
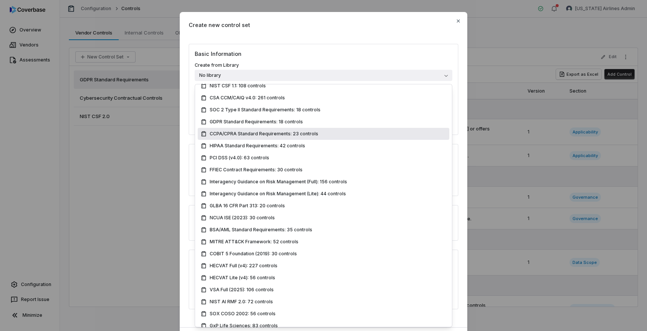
scroll to position [115, 0]
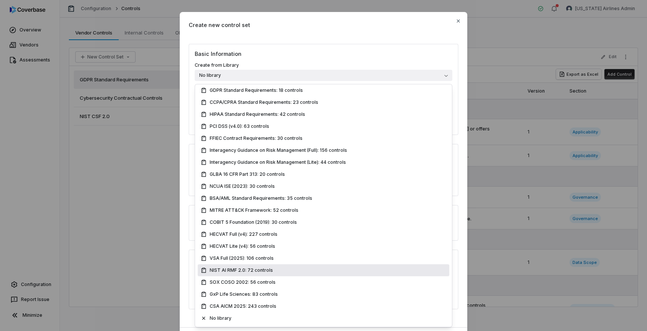
click at [294, 272] on div "NIST AI RMF 2.0: 72 controls" at bounding box center [324, 270] width 246 height 6
type input "**********"
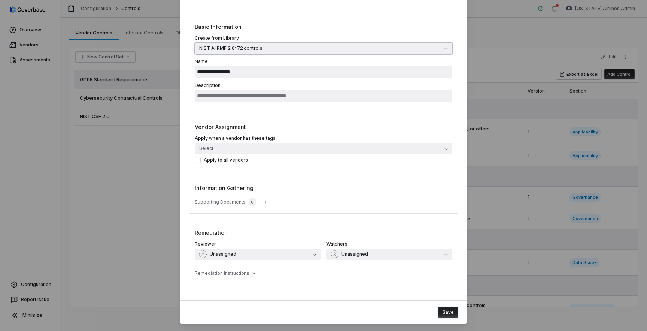
scroll to position [40, 0]
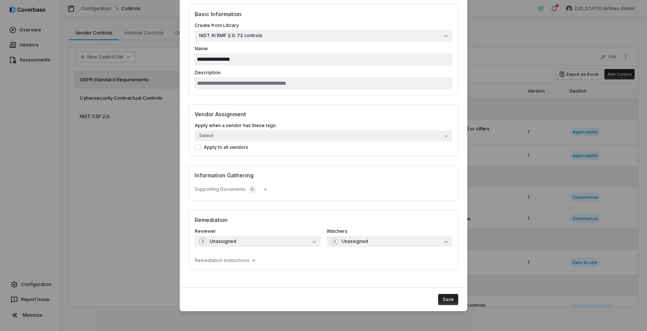
click at [498, 27] on div "**********" at bounding box center [323, 145] width 647 height 370
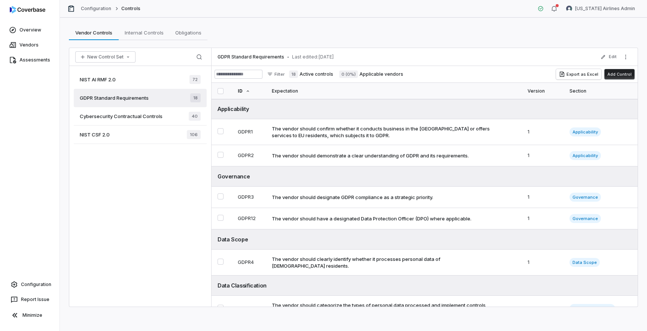
click at [134, 81] on div "NIST AI RMF 2.0 72" at bounding box center [140, 79] width 133 height 18
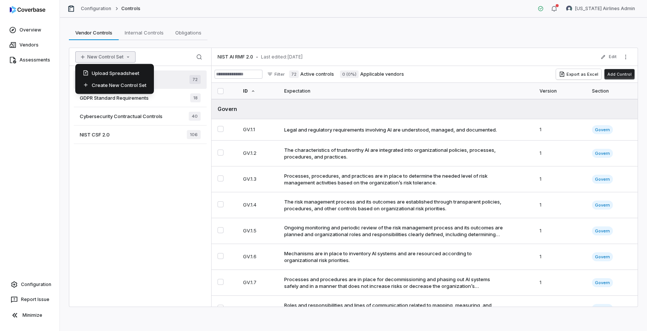
click at [125, 58] on icon "button" at bounding box center [128, 57] width 6 height 6
click at [122, 85] on div "Create New Control Set" at bounding box center [114, 85] width 73 height 12
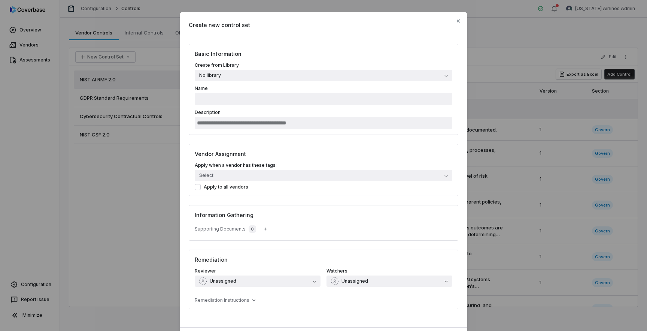
click at [235, 76] on button "No library" at bounding box center [324, 75] width 258 height 11
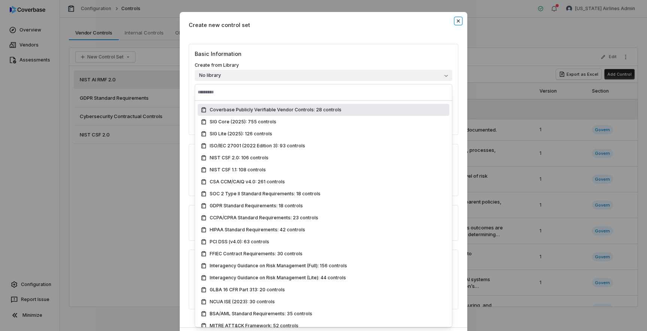
click at [460, 23] on icon "button" at bounding box center [458, 21] width 6 height 6
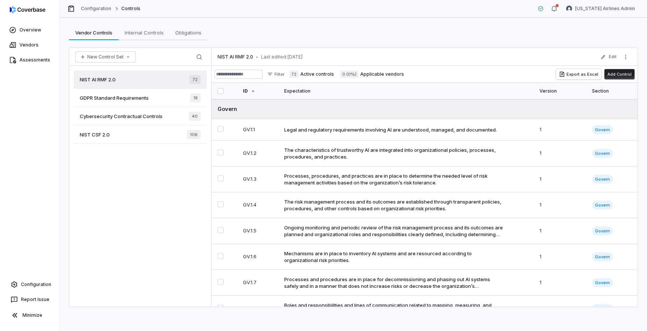
click at [127, 101] on div "GDPR Standard Requirements 18" at bounding box center [140, 98] width 133 height 18
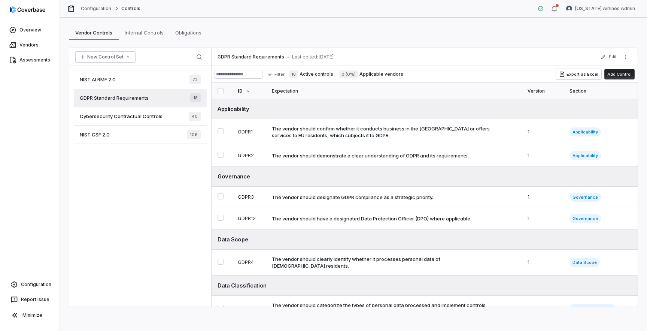
click at [145, 123] on div "Cybersecurity Contractual Controls 40" at bounding box center [140, 116] width 133 height 18
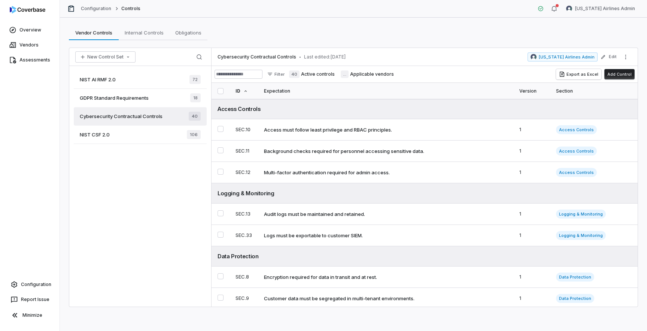
click at [144, 136] on div "NIST CSF 2.0 106" at bounding box center [140, 134] width 133 height 18
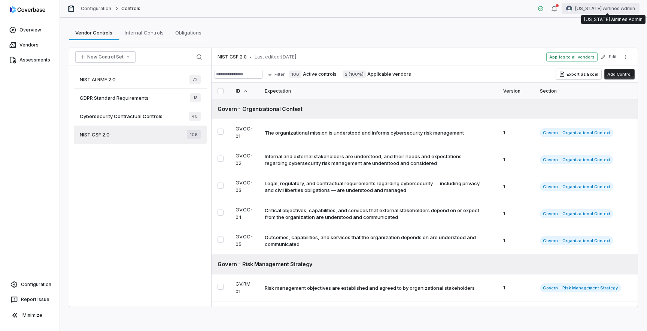
click at [607, 12] on html "Overview Vendors Assessments Configuration Report Issue Minimize Configuration …" at bounding box center [323, 165] width 647 height 331
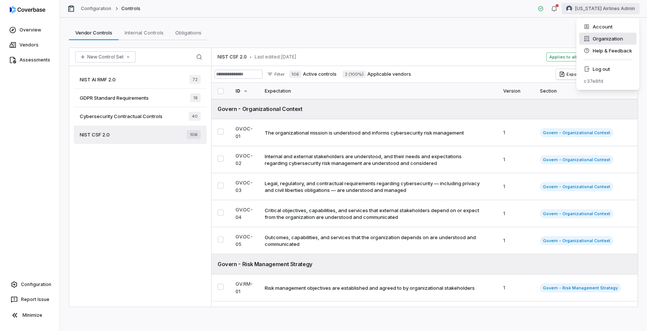
click at [598, 41] on div "Organization" at bounding box center [607, 39] width 57 height 12
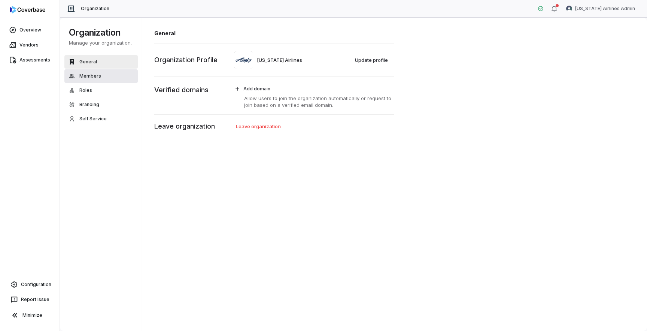
click at [105, 76] on button "Members" at bounding box center [100, 75] width 73 height 13
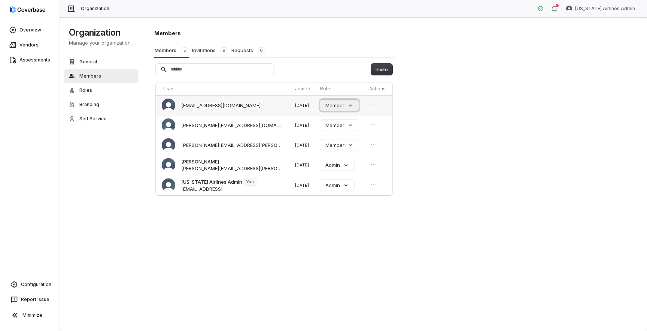
click at [339, 106] on button "Member" at bounding box center [339, 105] width 39 height 11
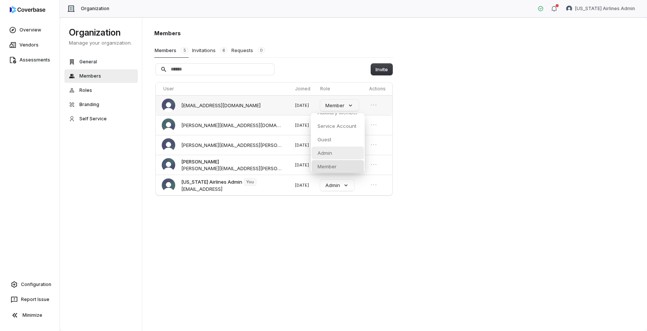
click at [335, 155] on div "Admin" at bounding box center [338, 152] width 52 height 13
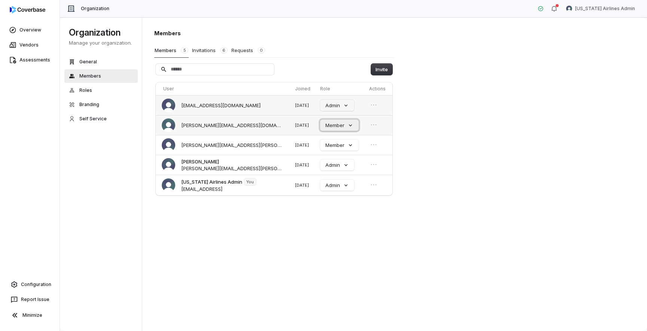
click at [341, 126] on button "Member" at bounding box center [339, 124] width 39 height 11
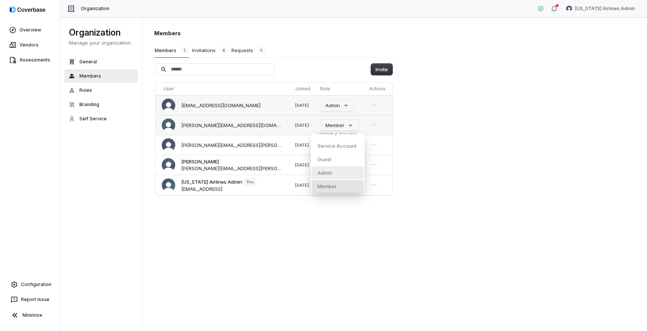
click at [330, 173] on p "Admin" at bounding box center [325, 172] width 15 height 7
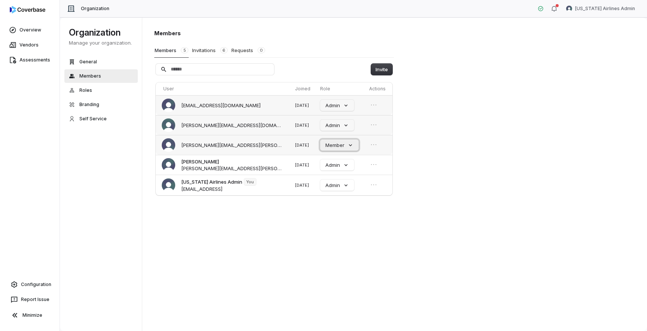
click at [334, 144] on button "Member" at bounding box center [339, 144] width 39 height 11
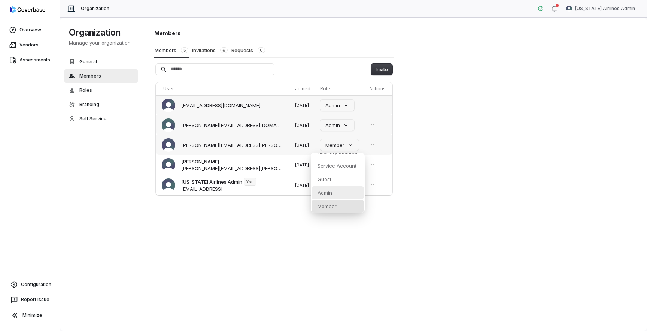
click at [330, 194] on p "Admin" at bounding box center [325, 192] width 15 height 7
click at [325, 218] on div "Members Members 5 Invitations 6 Requests 0 Invite User Joined Role Actions luke…" at bounding box center [394, 174] width 505 height 314
click at [336, 146] on button "Admin" at bounding box center [340, 144] width 34 height 11
click at [333, 204] on p "Member" at bounding box center [330, 205] width 19 height 7
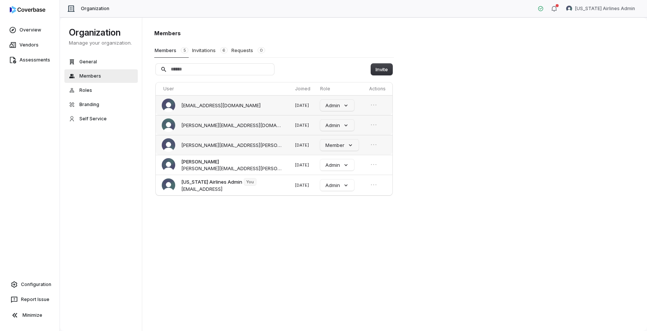
click at [329, 227] on div "Members Members 5 Invitations 6 Requests 0 Invite User Joined Role Actions luke…" at bounding box center [394, 174] width 505 height 314
click at [336, 164] on button "Admin" at bounding box center [337, 164] width 34 height 11
click at [329, 229] on div "Member" at bounding box center [338, 225] width 52 height 13
click at [312, 269] on div "Members Members 5 Invitations 6 Requests 0 Invite User Joined Role Actions luke…" at bounding box center [394, 174] width 505 height 314
click at [239, 129] on span "raquel.wilson5@alaskaair.com" at bounding box center [222, 124] width 120 height 13
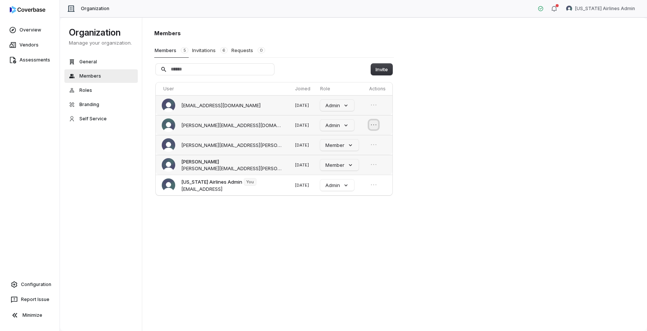
click at [370, 125] on icon "Open menu" at bounding box center [373, 124] width 7 height 7
click at [292, 253] on div "Members Members 5 Invitations 6 Requests 0 Invite User Joined Role Actions luke…" at bounding box center [394, 174] width 505 height 314
click at [31, 281] on link "Configuration" at bounding box center [30, 284] width 54 height 13
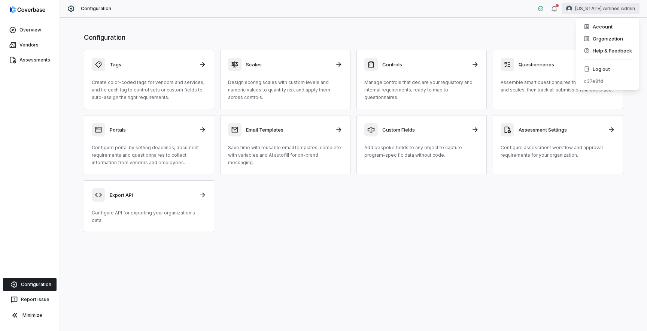
click at [608, 5] on html "Overview Vendors Assessments Configuration Report Issue Minimize Configuration …" at bounding box center [323, 165] width 647 height 331
click at [600, 37] on div "Organization" at bounding box center [607, 39] width 57 height 12
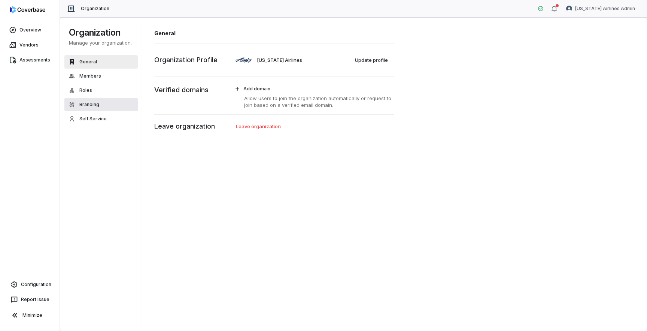
click at [103, 103] on button "Branding" at bounding box center [100, 104] width 73 height 13
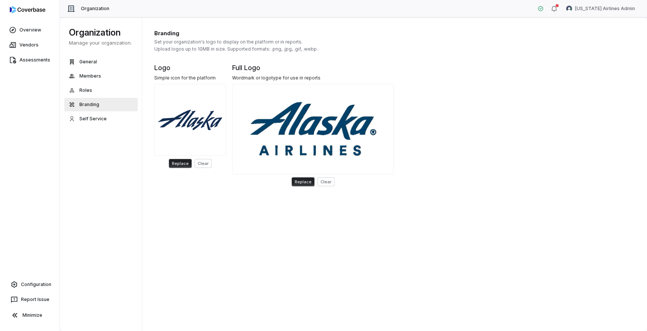
click at [477, 206] on div "Branding Set your organization's logo to display on the platform or in reports.…" at bounding box center [394, 174] width 505 height 314
click at [39, 30] on link "Overview" at bounding box center [29, 29] width 57 height 13
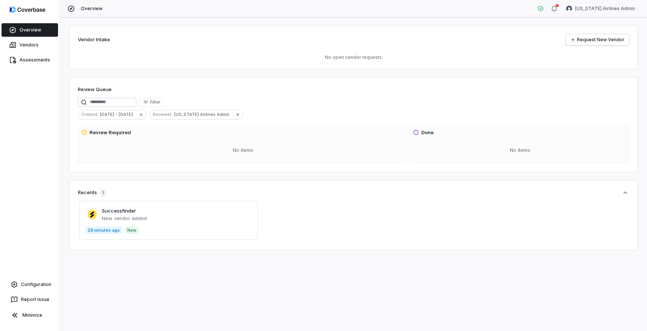
click at [600, 15] on div "Overview Alaska Airlines Admin" at bounding box center [353, 9] width 587 height 18
click at [608, 6] on html "Overview Vendors Assessments Configuration Report Issue Minimize Overview Alask…" at bounding box center [323, 165] width 647 height 331
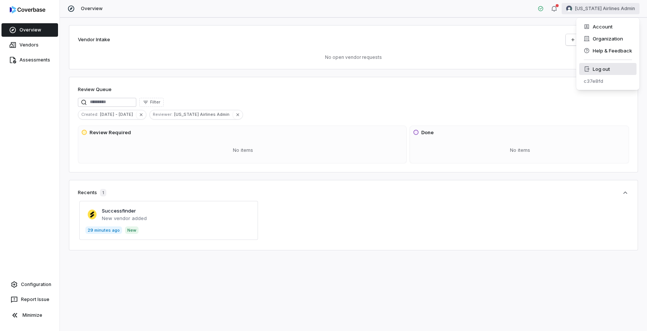
click at [603, 71] on div "Log out" at bounding box center [607, 69] width 57 height 12
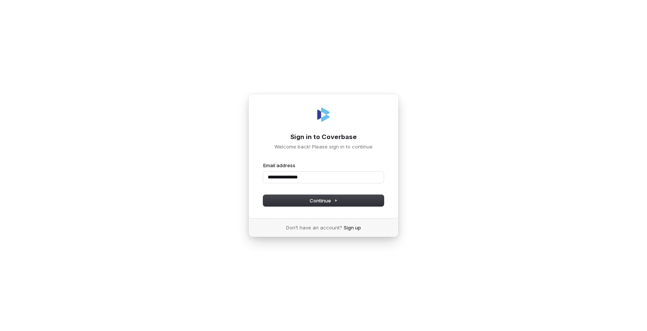
type input "**********"
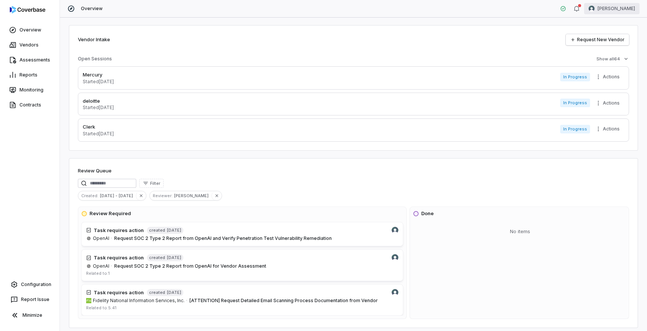
click at [603, 8] on html "Overview Vendors Assessments Reports Monitoring Contracts Configuration Report …" at bounding box center [323, 165] width 647 height 331
click at [597, 69] on div "Log out" at bounding box center [607, 69] width 57 height 12
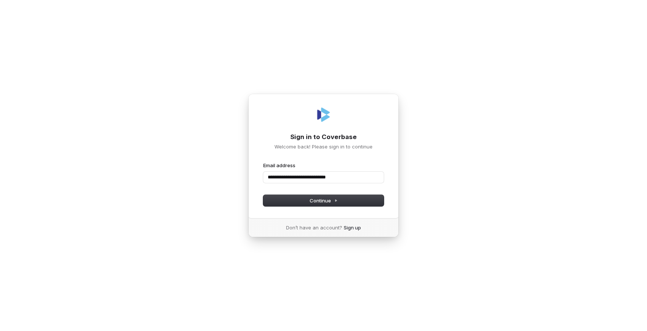
type input "**********"
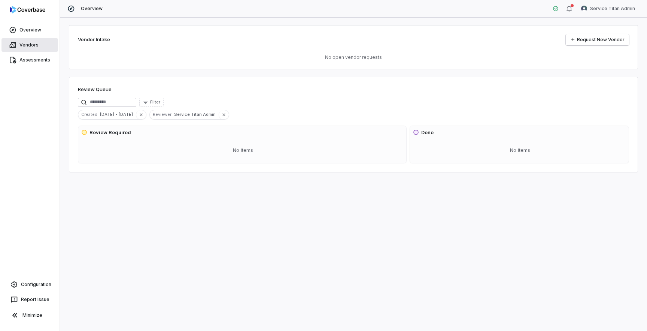
click at [30, 42] on link "Vendors" at bounding box center [29, 44] width 57 height 13
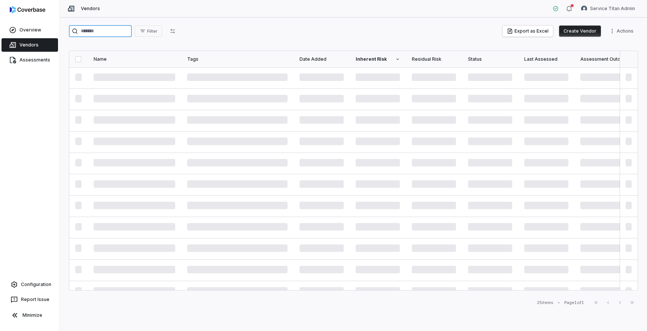
click at [96, 33] on input "search" at bounding box center [100, 31] width 63 height 12
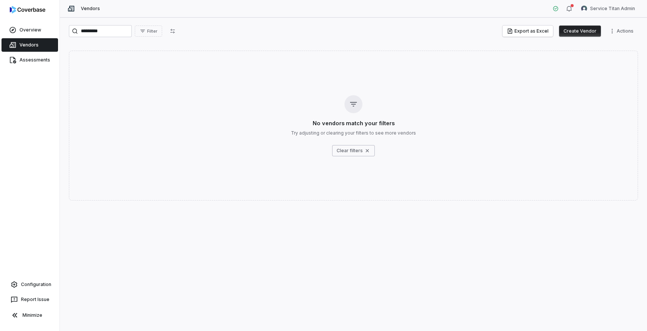
click at [326, 255] on div "********* Filter Export as Excel Create Vendor Actions No vendors match your fi…" at bounding box center [353, 174] width 587 height 313
click at [109, 34] on input "*********" at bounding box center [100, 31] width 63 height 12
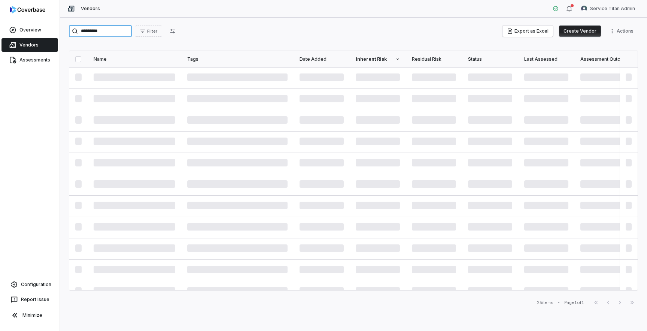
type input "*********"
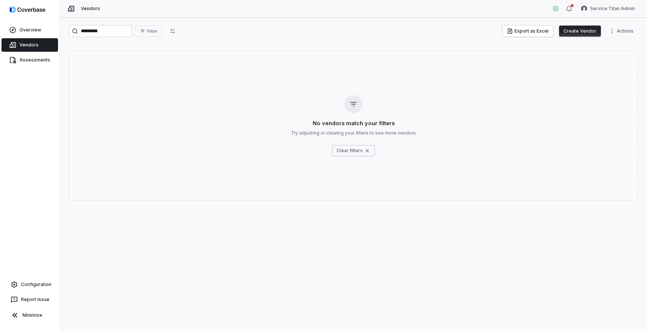
click at [299, 246] on div "********* Filter Export as Excel Create Vendor Actions No vendors match your fi…" at bounding box center [353, 174] width 587 height 313
click at [609, 6] on html "Overview Vendors Assessments Configuration Report Issue Minimize Vendors Servic…" at bounding box center [323, 165] width 647 height 331
click at [602, 69] on div "Log out" at bounding box center [607, 69] width 57 height 12
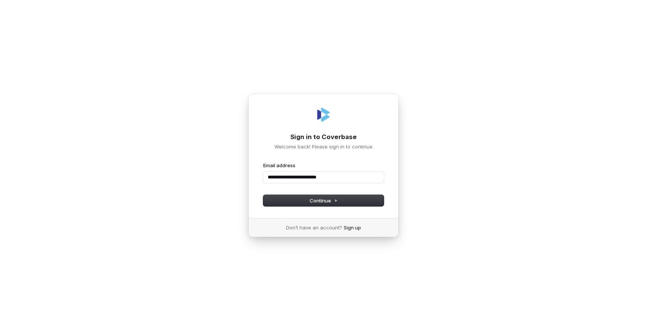
type input "**********"
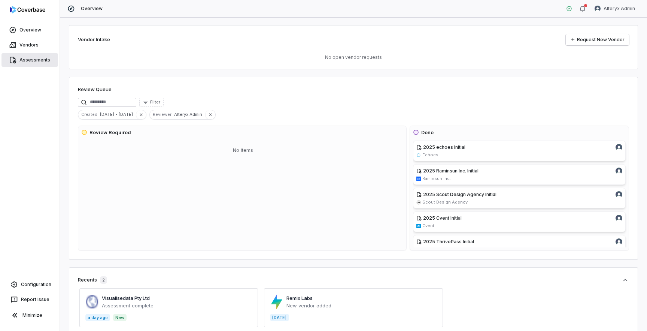
click at [35, 61] on link "Assessments" at bounding box center [29, 59] width 57 height 13
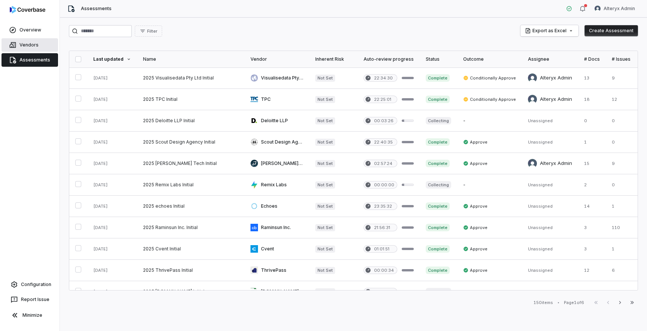
click at [33, 41] on link "Vendors" at bounding box center [29, 44] width 57 height 13
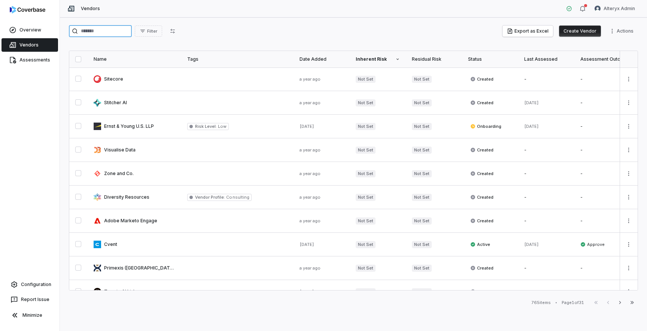
click at [112, 34] on input "search" at bounding box center [100, 31] width 63 height 12
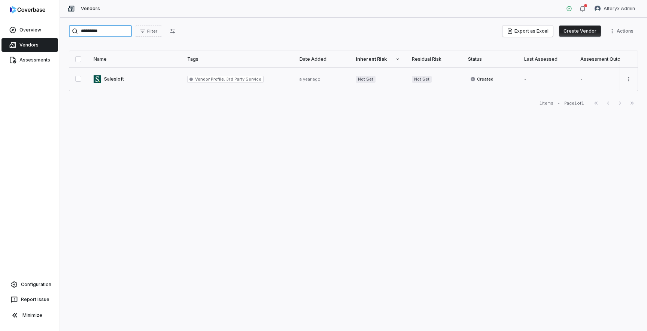
type input "*********"
click at [116, 82] on link at bounding box center [135, 78] width 94 height 23
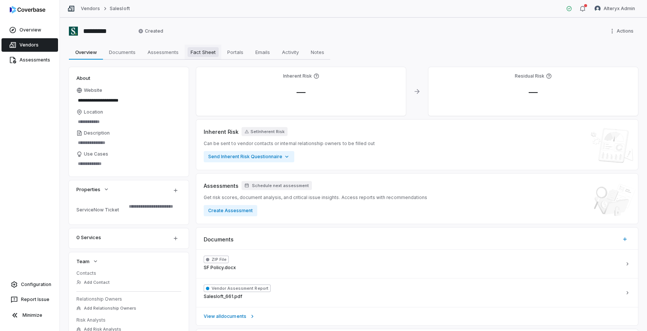
click at [203, 53] on span "Fact Sheet" at bounding box center [203, 52] width 31 height 10
type textarea "*"
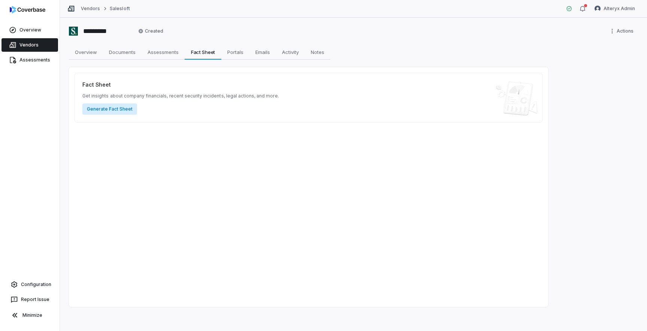
click at [113, 109] on button "Generate Fact Sheet" at bounding box center [109, 108] width 55 height 11
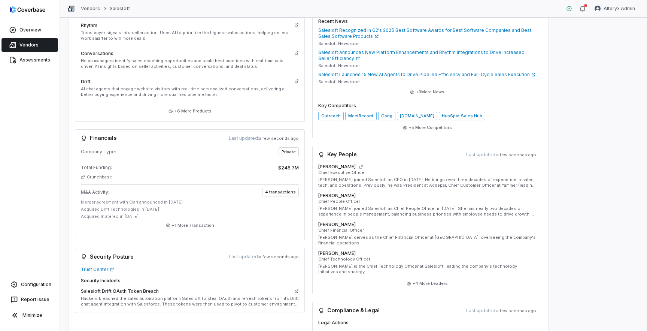
scroll to position [261, 0]
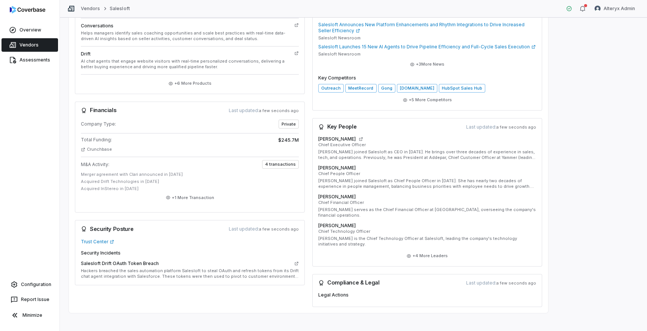
click at [214, 274] on p "Hackers breached the sales automation platform Salesloft to steal OAuth and ref…" at bounding box center [190, 273] width 218 height 11
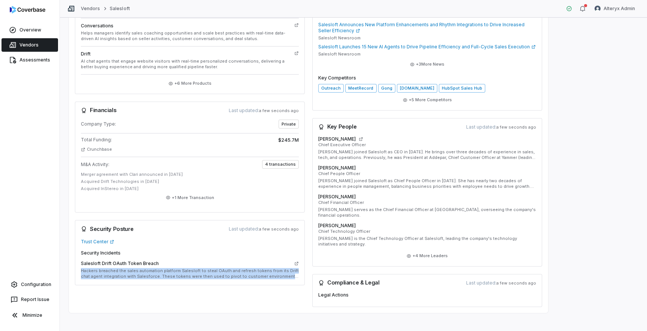
click at [214, 274] on p "Hackers breached the sales automation platform Salesloft to steal OAuth and ref…" at bounding box center [190, 273] width 218 height 11
click at [229, 303] on div "Refresh Data Company Profile Last updated: a minute ago Salesloft salesloft.com…" at bounding box center [308, 59] width 479 height 507
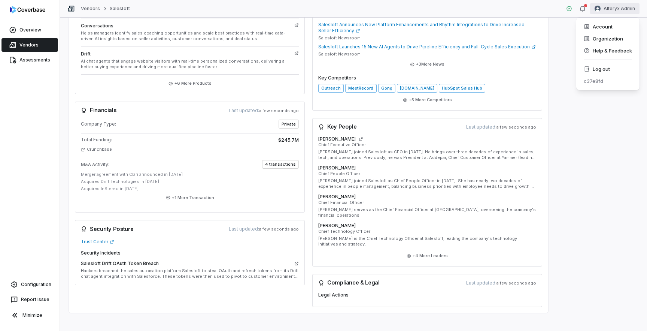
click at [609, 9] on html "Overview Vendors Assessments Configuration Report Issue Minimize Vendors Salesl…" at bounding box center [323, 165] width 647 height 331
click at [602, 71] on div "Log out" at bounding box center [607, 69] width 57 height 12
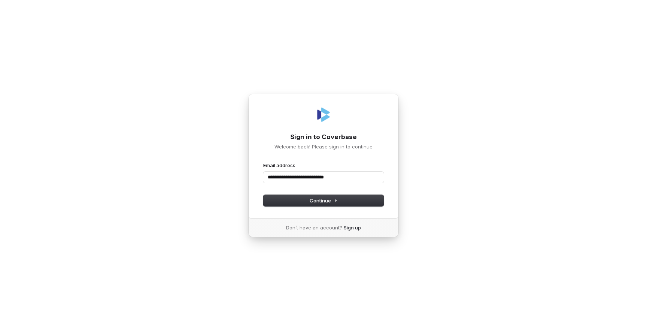
type input "**********"
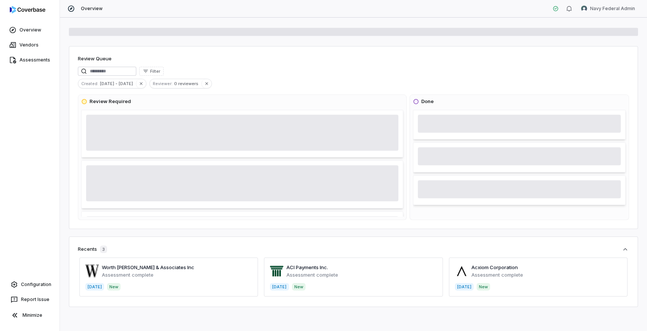
click at [143, 267] on span at bounding box center [168, 276] width 179 height 39
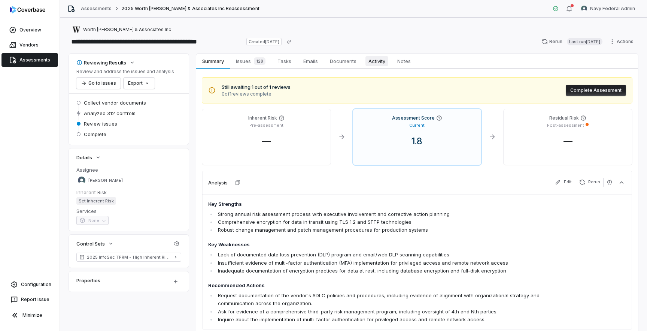
click at [384, 59] on span "Activity" at bounding box center [377, 61] width 23 height 10
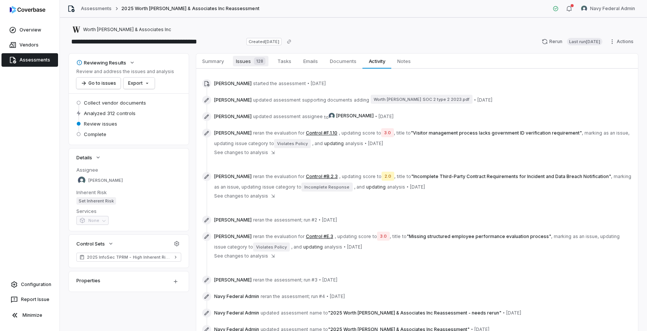
click at [248, 63] on span "Issues 128" at bounding box center [251, 61] width 36 height 10
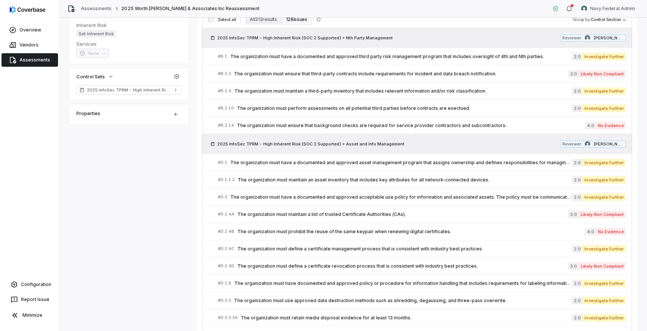
scroll to position [154, 0]
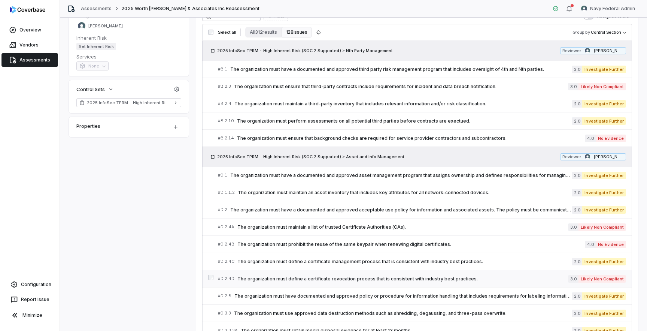
click at [392, 272] on link "# D.2.4D The organization must define a certificate revocation process that is …" at bounding box center [422, 278] width 408 height 17
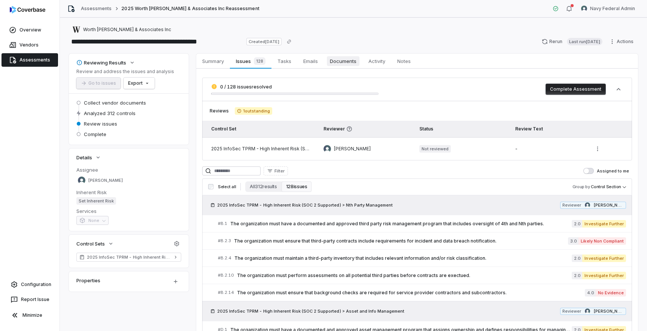
click at [350, 61] on span "Documents" at bounding box center [343, 61] width 33 height 10
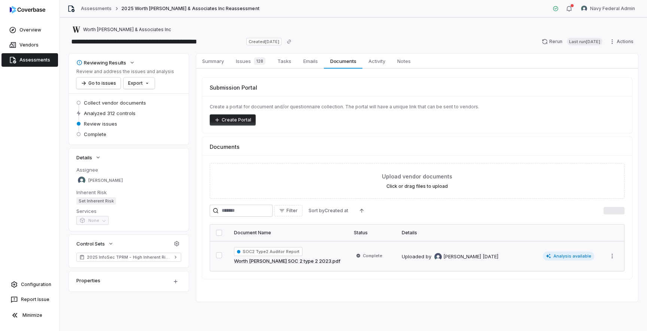
click at [336, 263] on div "SOC2 Type2 Auditor Report Worth [PERSON_NAME] SOC 2 type 2 2023.pdf" at bounding box center [288, 256] width 108 height 18
click at [125, 258] on span "2025 InfoSec TPRM - High Inherent Risk (SOC 2 Supported)" at bounding box center [129, 257] width 84 height 6
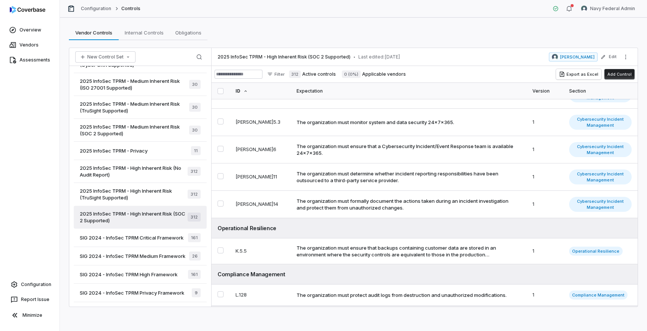
scroll to position [5570, 0]
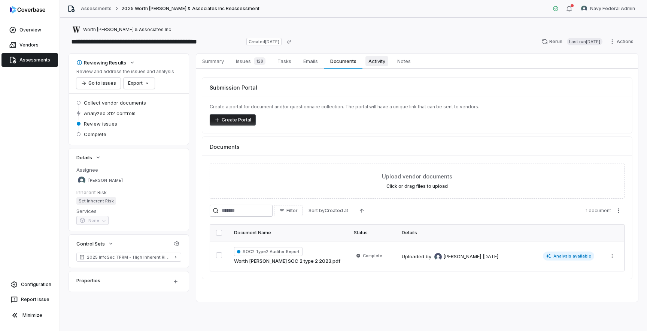
click at [382, 66] on span "Activity" at bounding box center [377, 61] width 23 height 10
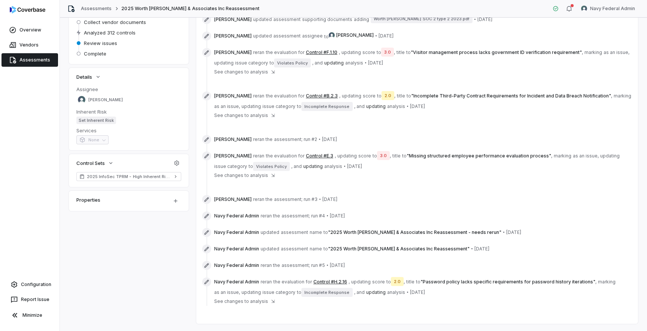
scroll to position [91, 0]
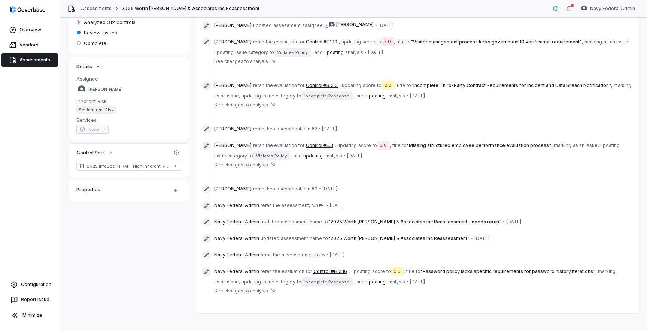
click at [395, 296] on div "Navy Federal Admin reran the evaluation for Control #H.2.16 , updating score to…" at bounding box center [423, 285] width 418 height 36
